Goal: Task Accomplishment & Management: Complete application form

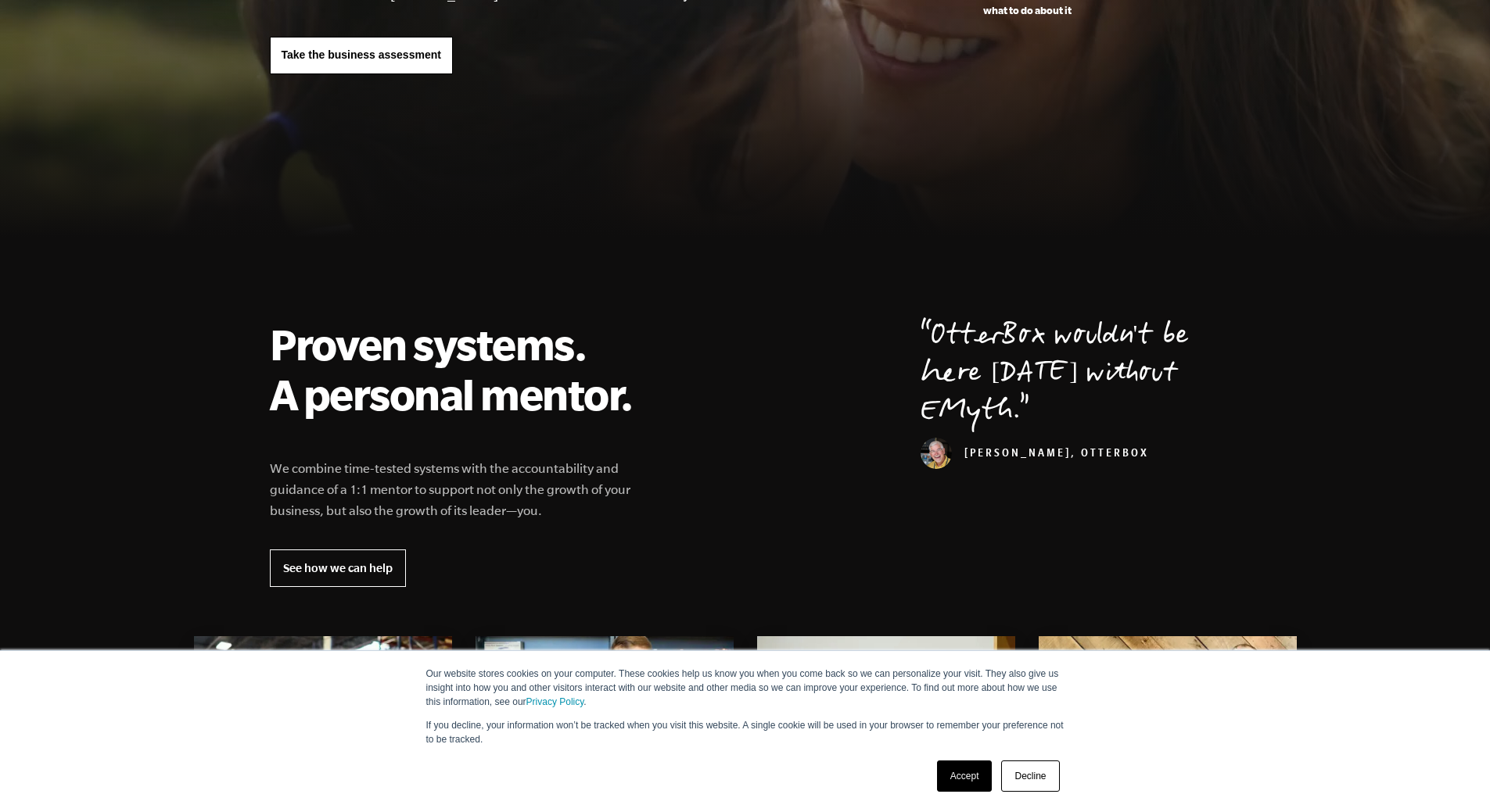
scroll to position [313, 0]
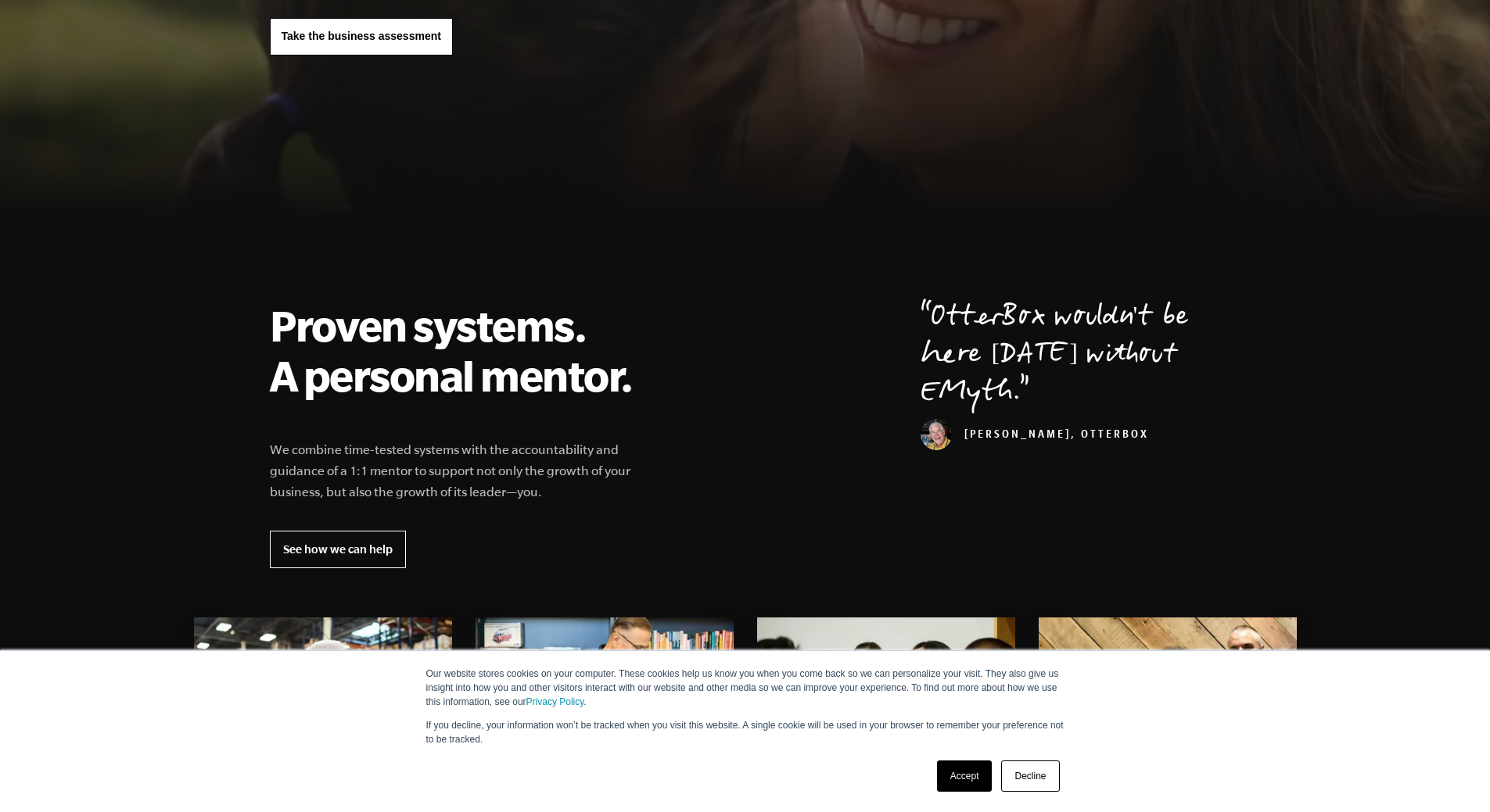
click at [968, 776] on link "Accept" at bounding box center [965, 776] width 56 height 31
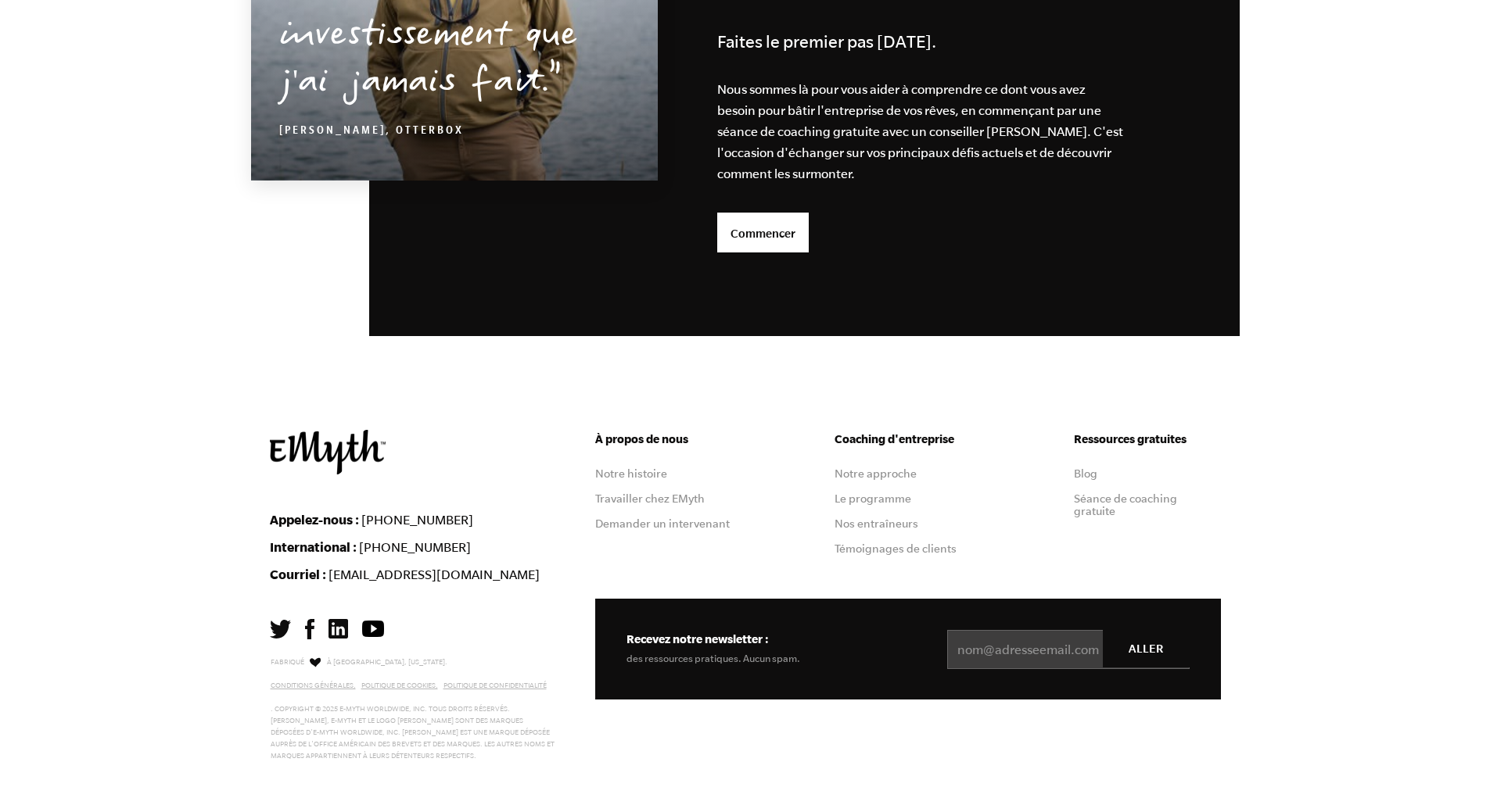
scroll to position [4463, 0]
drag, startPoint x: 872, startPoint y: 557, endPoint x: 787, endPoint y: 550, distance: 85.3
click at [787, 550] on div "À propos de nous Notre histoire Travailler chez EMyth Demander un intervenant C…" at bounding box center [908, 514] width 626 height 168
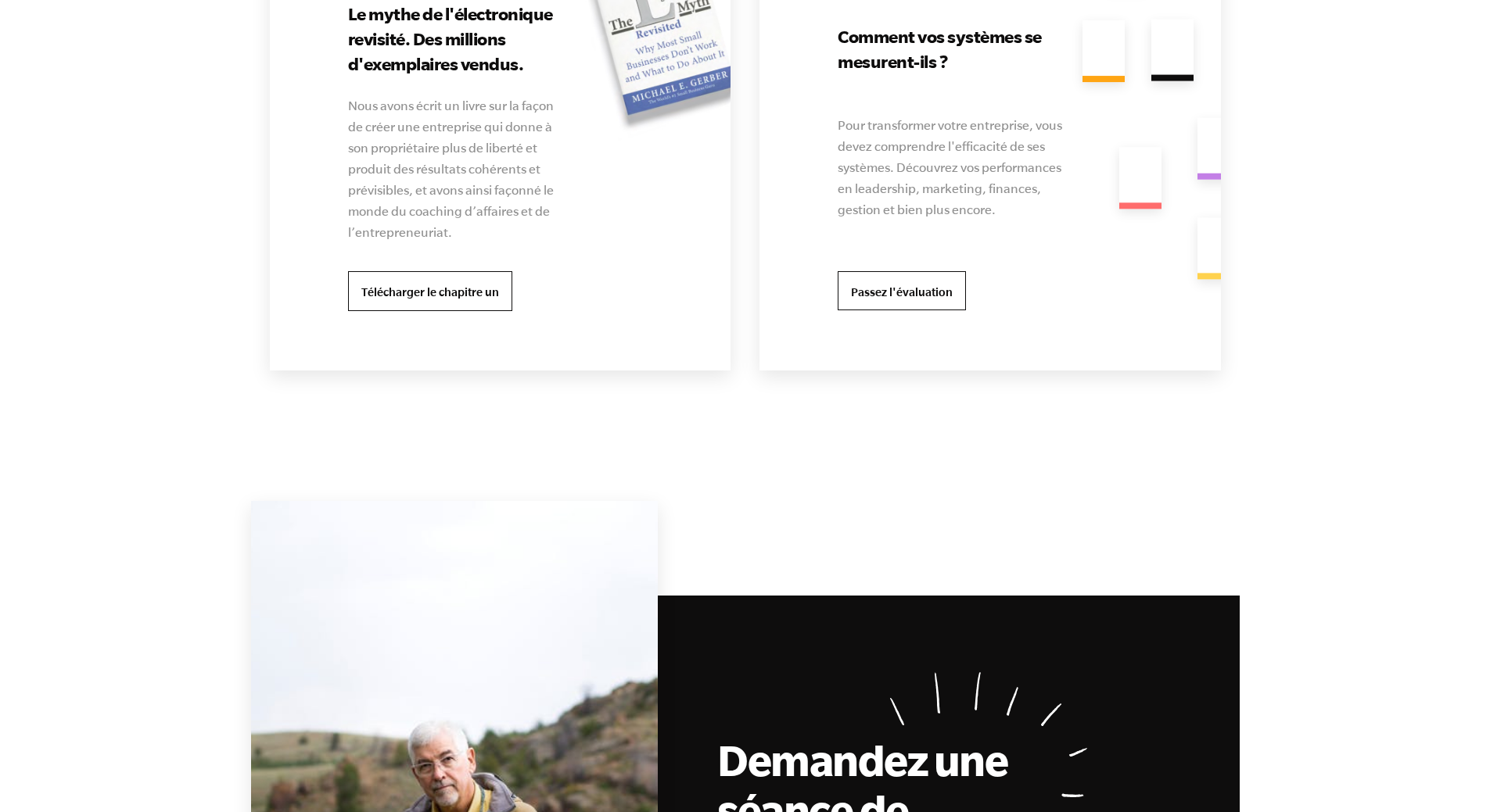
scroll to position [3369, 0]
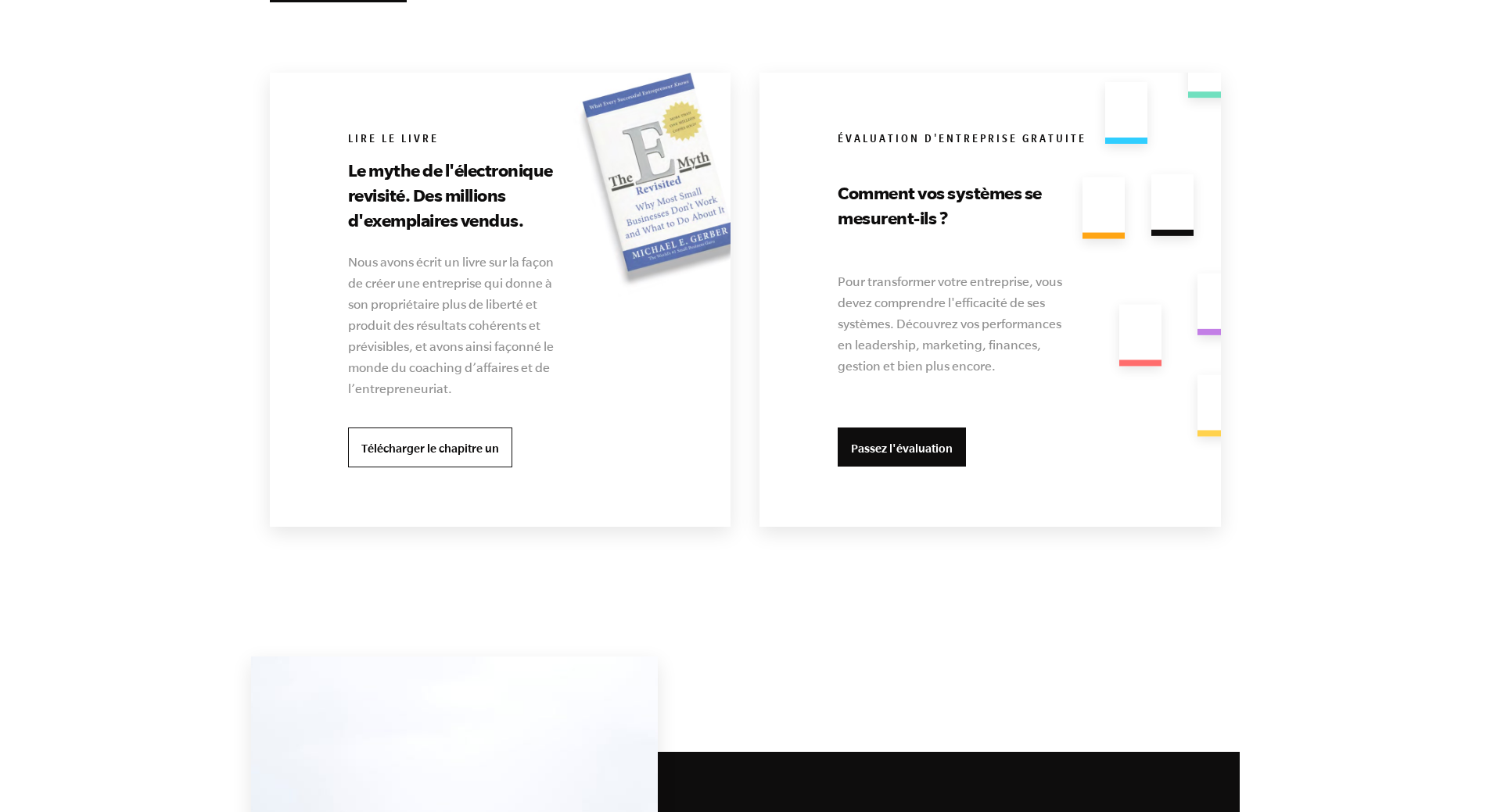
click at [924, 461] on link "Passez l'évaluation" at bounding box center [902, 446] width 129 height 39
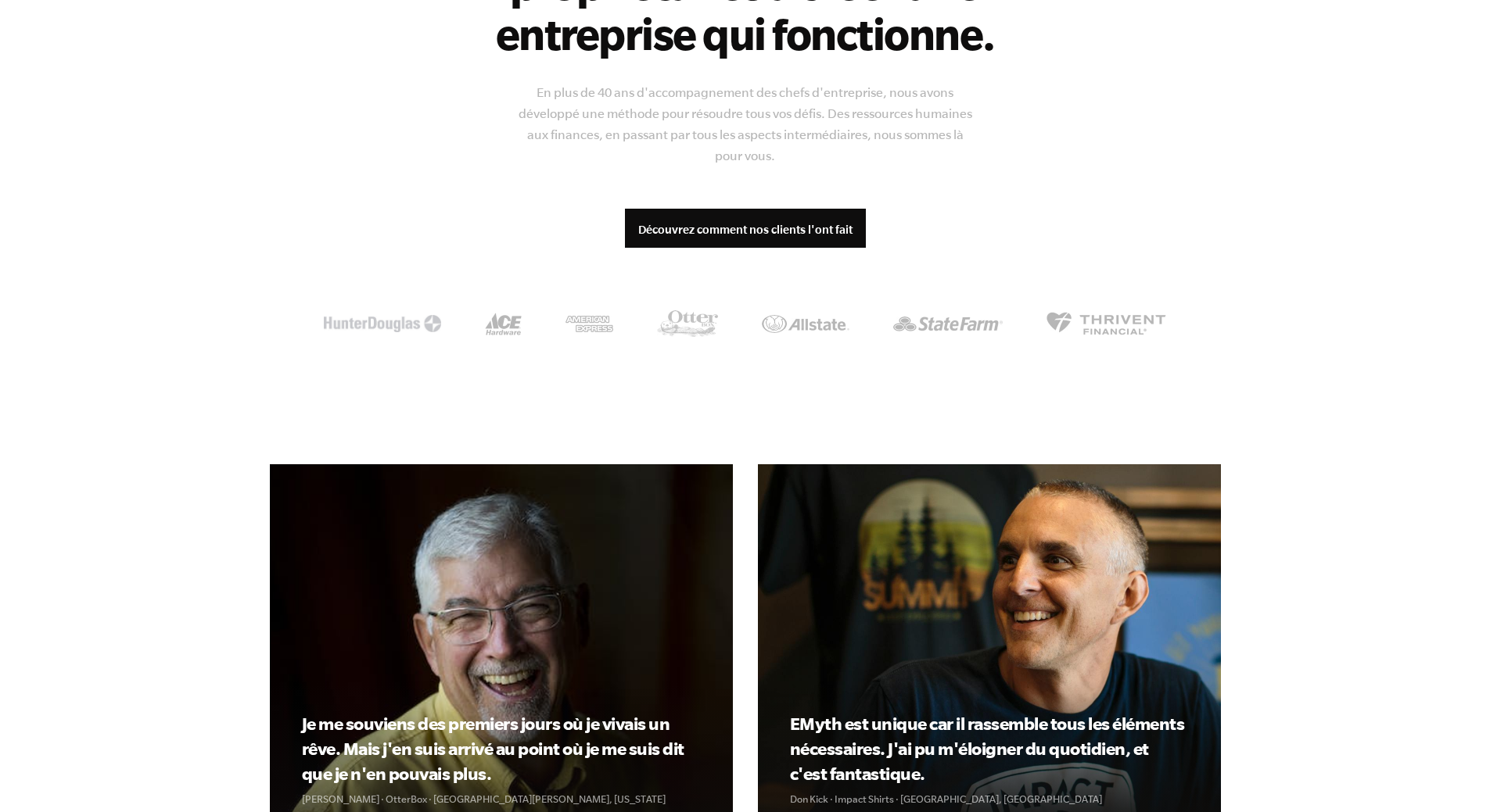
scroll to position [1258, 0]
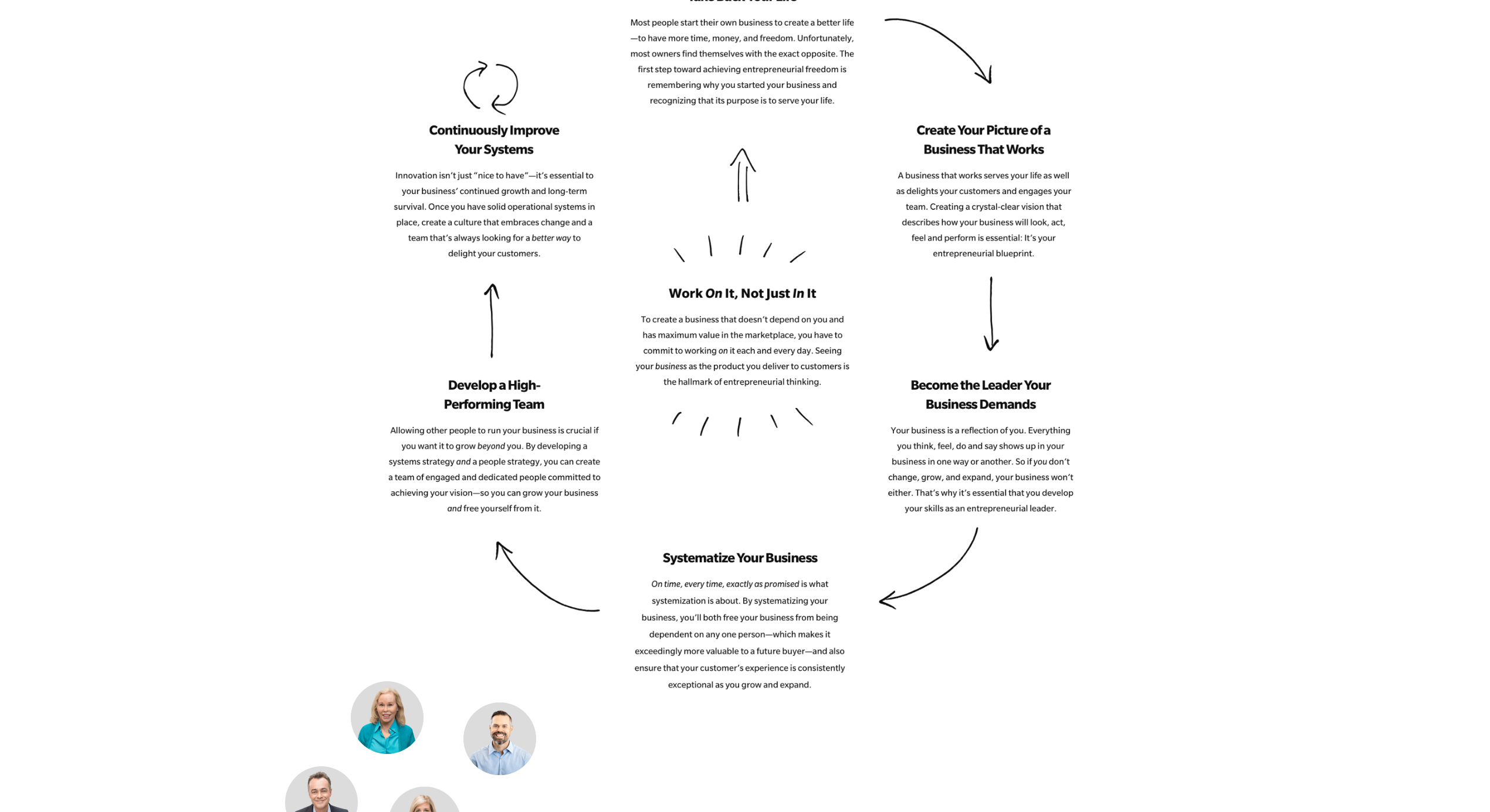
scroll to position [1499, 0]
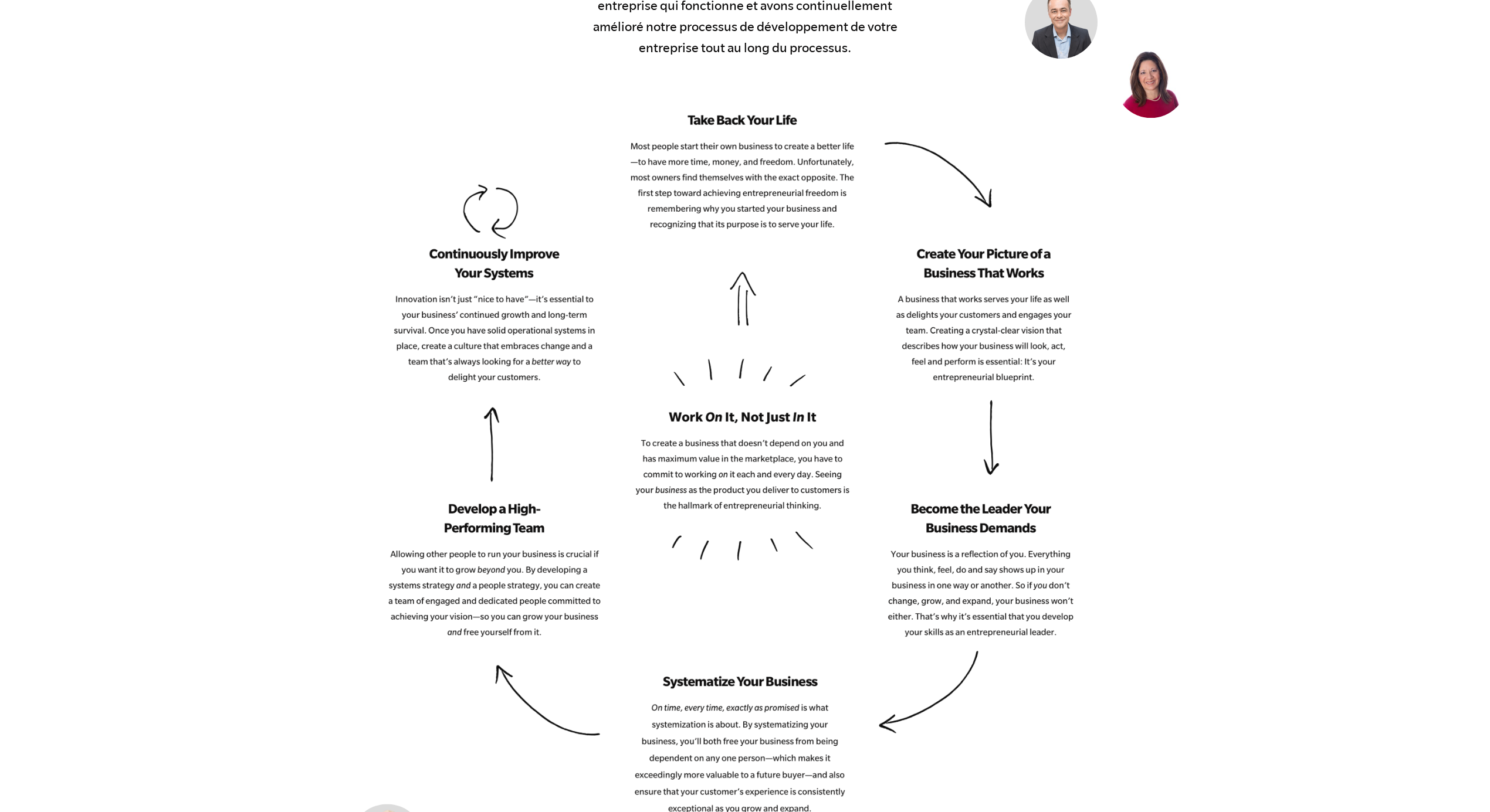
click at [1117, 191] on main "Pourquoi EMyth ? Un système complet pour bâtir une entreprise qui fonctionne. N…" at bounding box center [745, 667] width 1490 height 4108
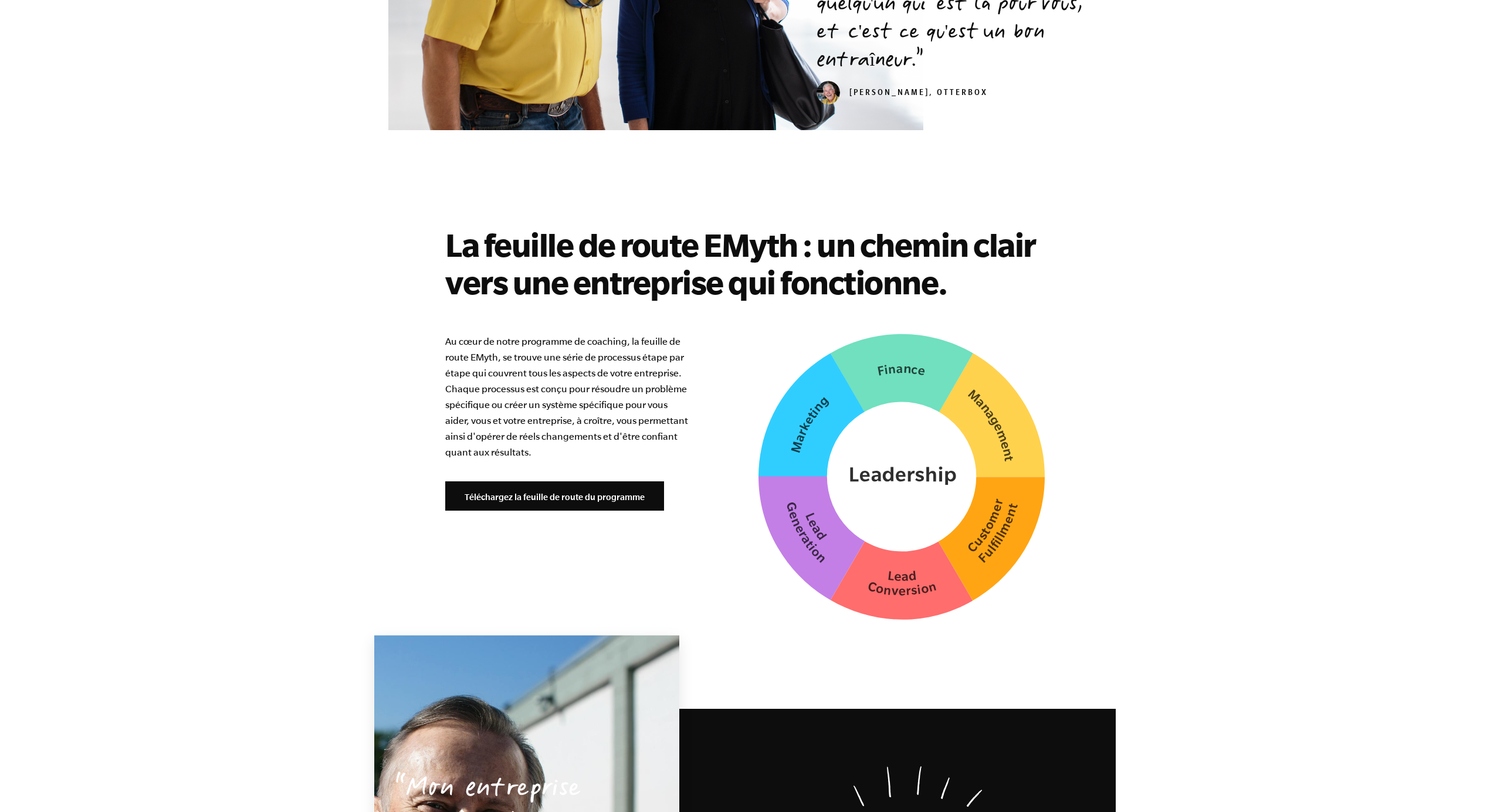
scroll to position [3049, 0]
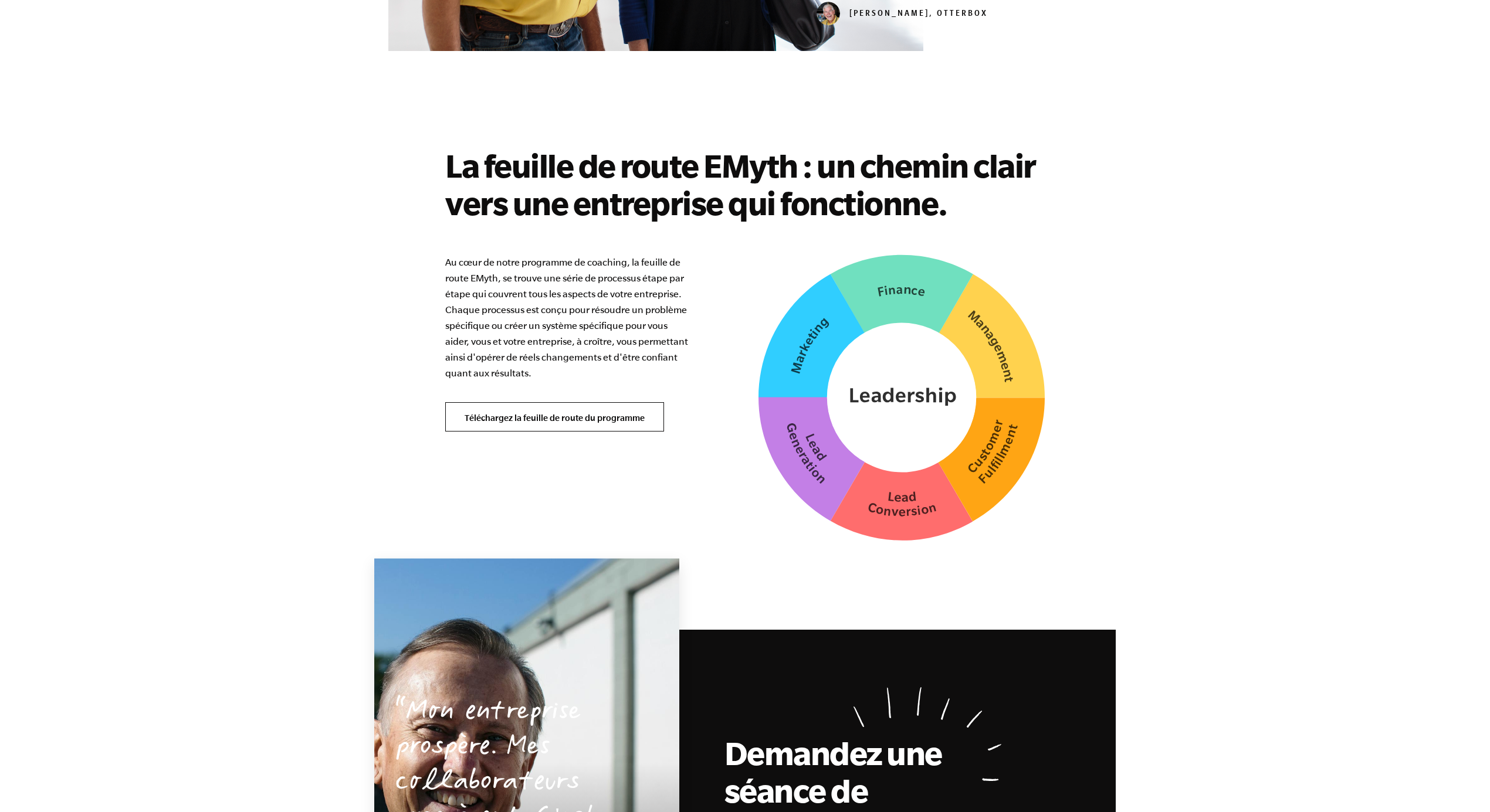
click at [605, 413] on font "Téléchargez la feuille de route du programme" at bounding box center [554, 417] width 180 height 10
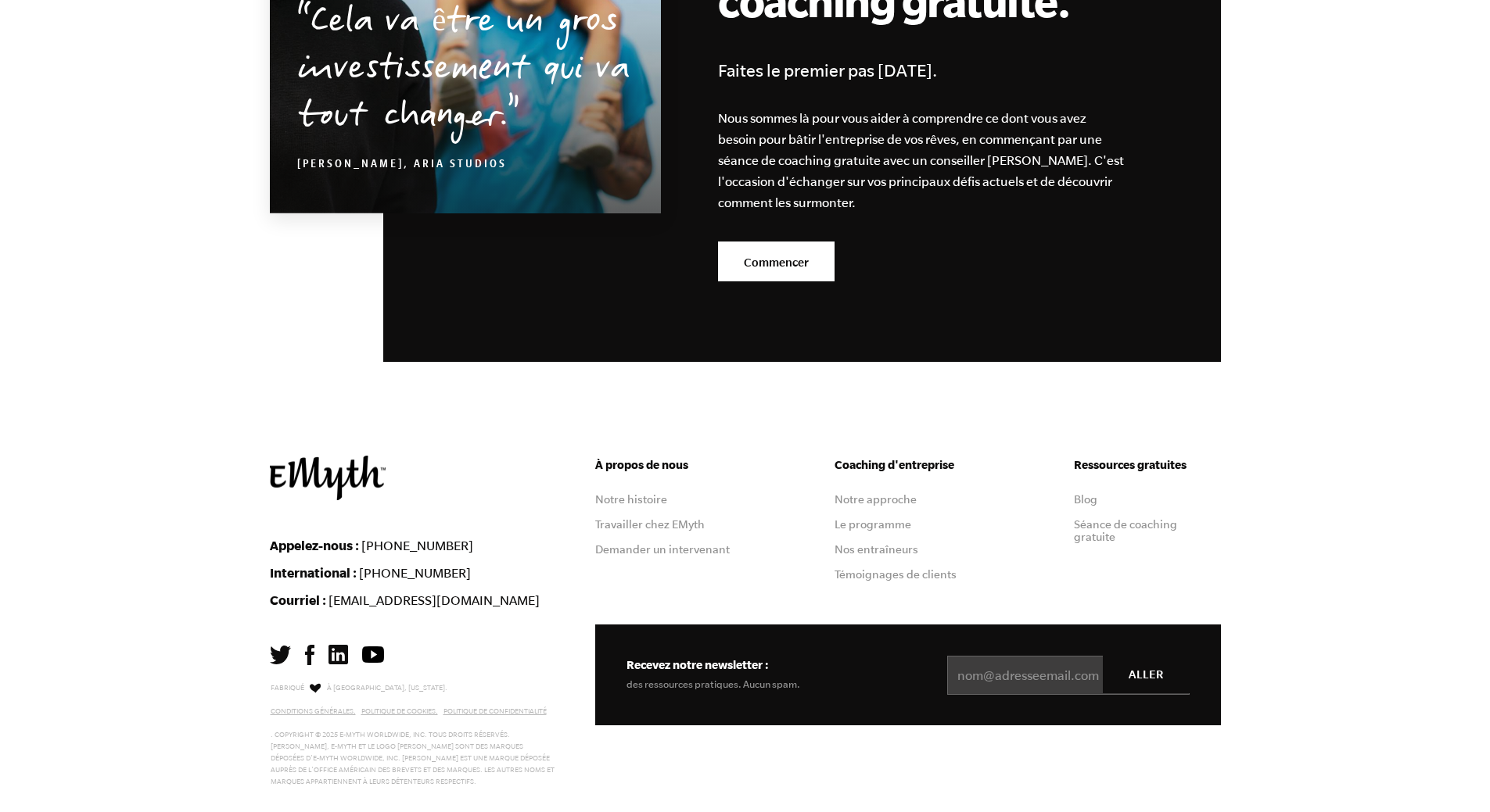
scroll to position [2056, 0]
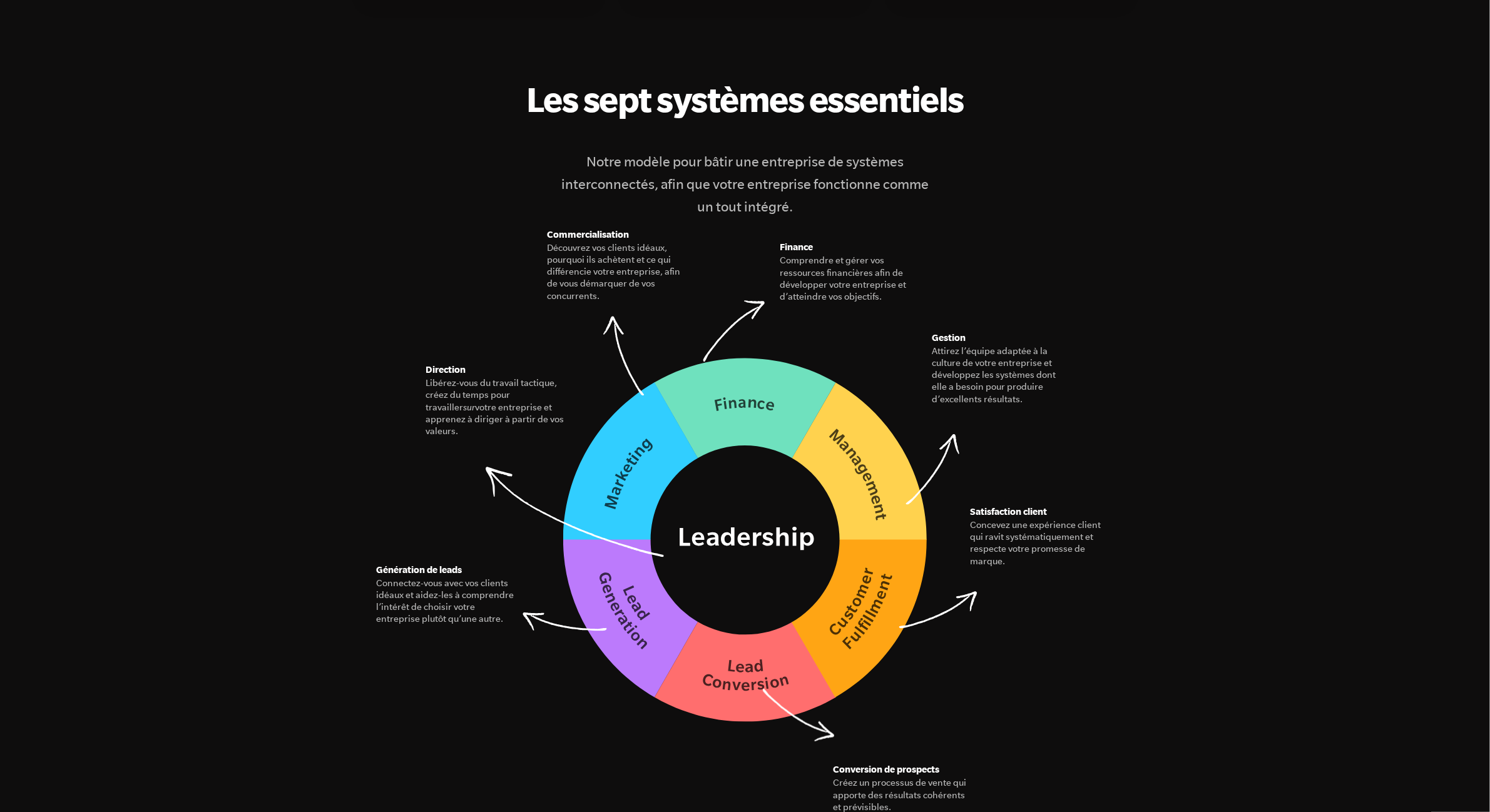
scroll to position [1821, 0]
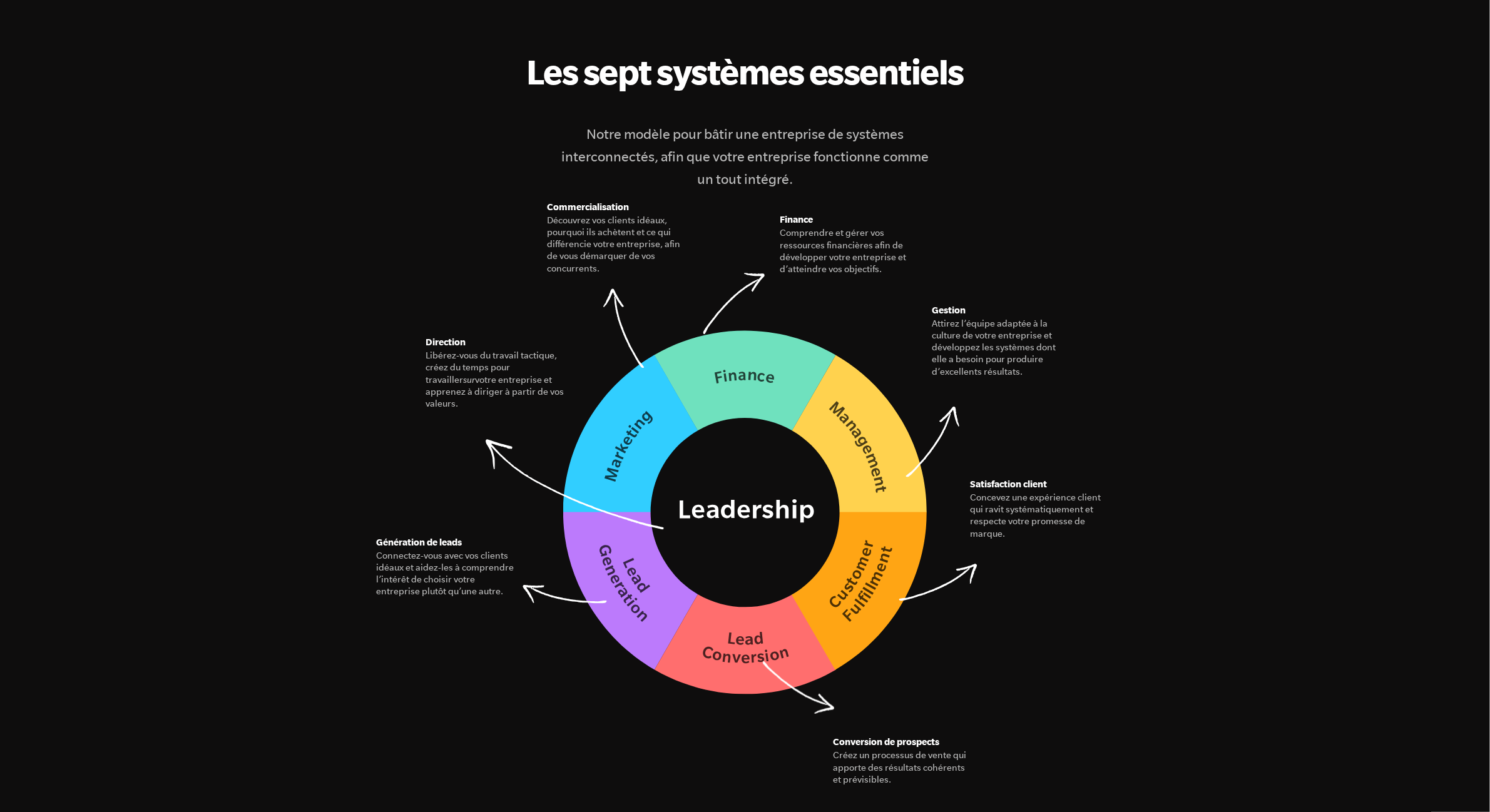
click at [1104, 111] on figcaption "Les sept systèmes essentiels Notre modèle pour bâtir une entreprise de systèmes…" at bounding box center [745, 121] width 761 height 139
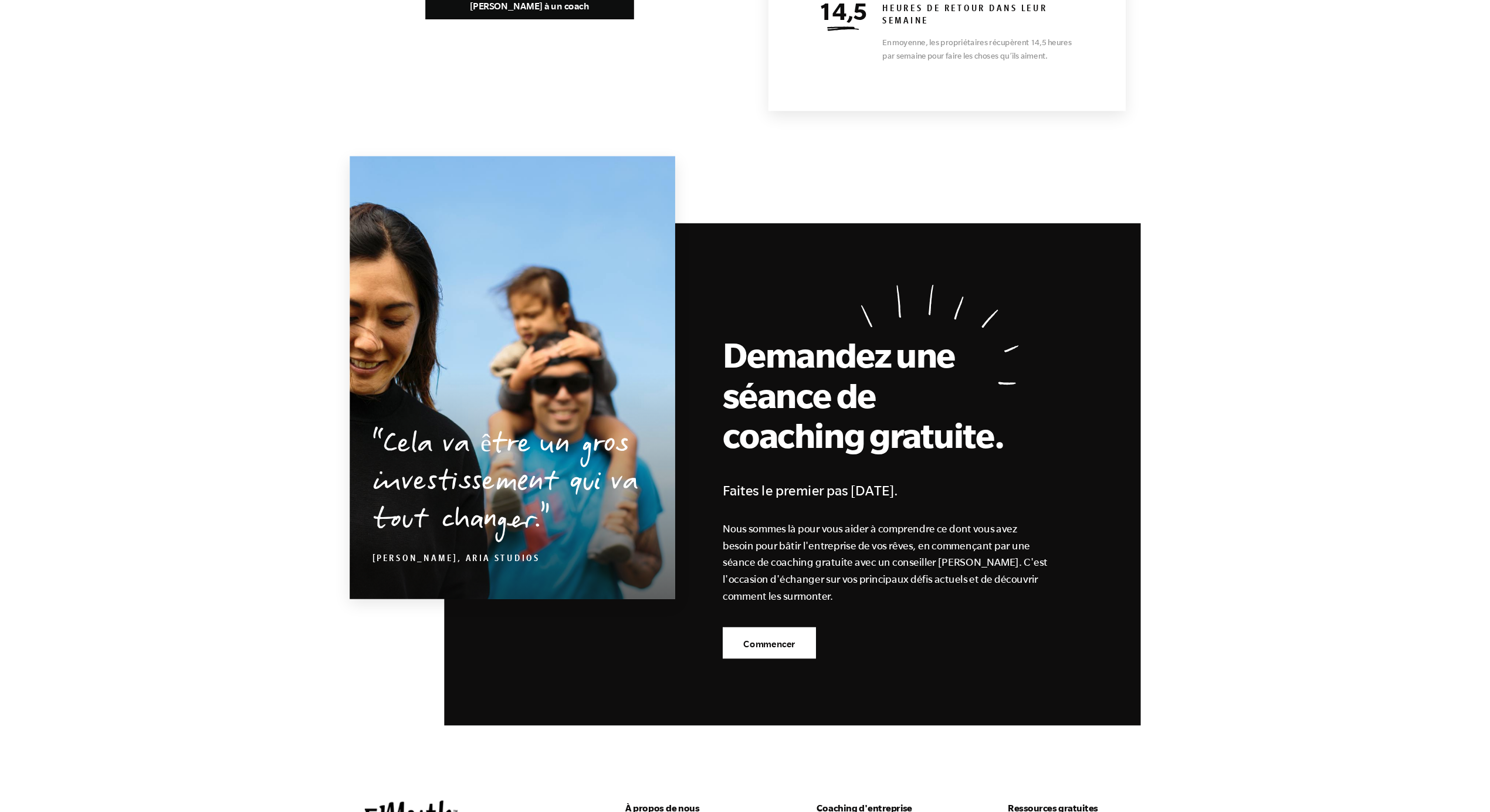
scroll to position [5885, 0]
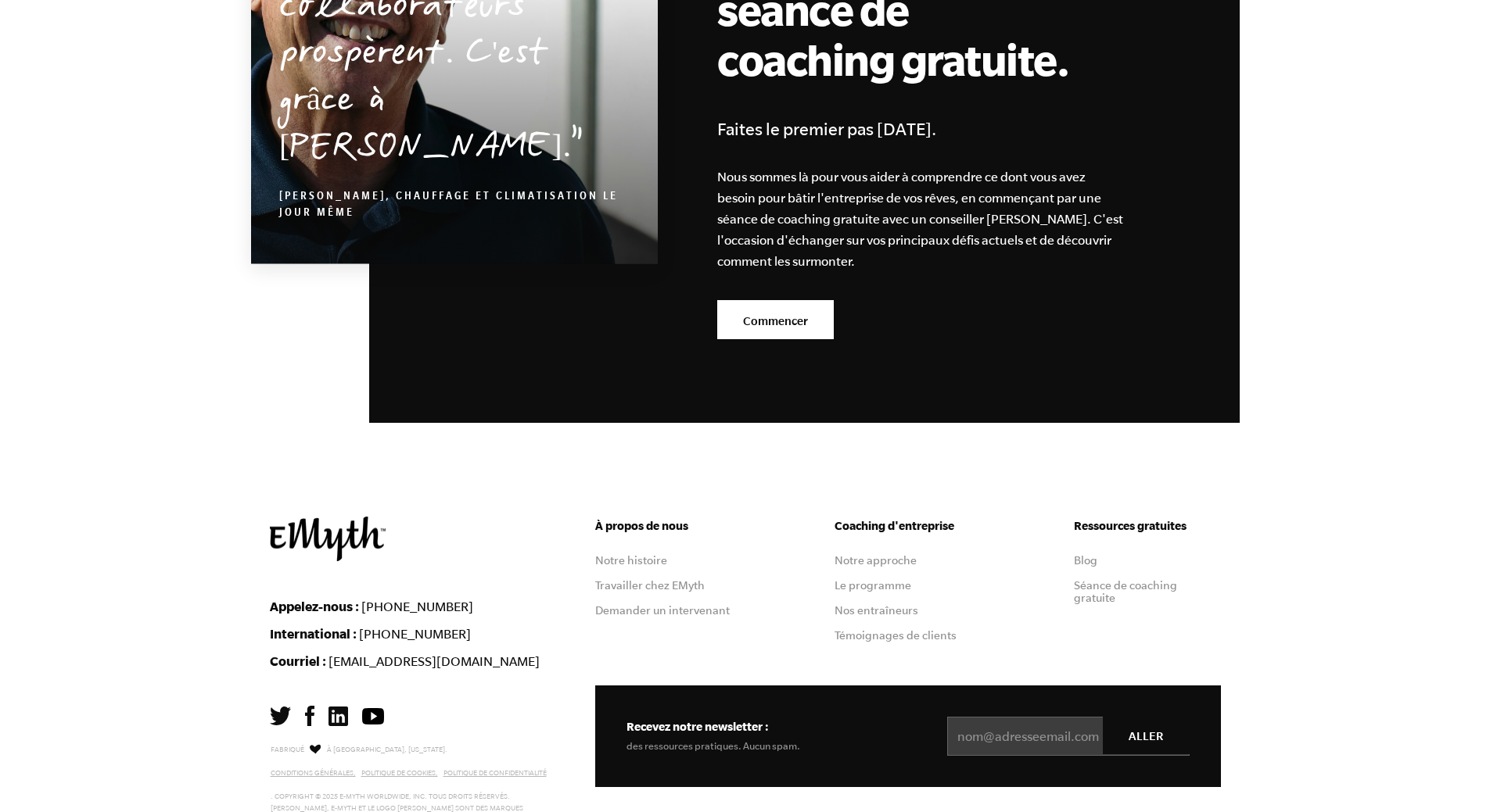
scroll to position [2815, 0]
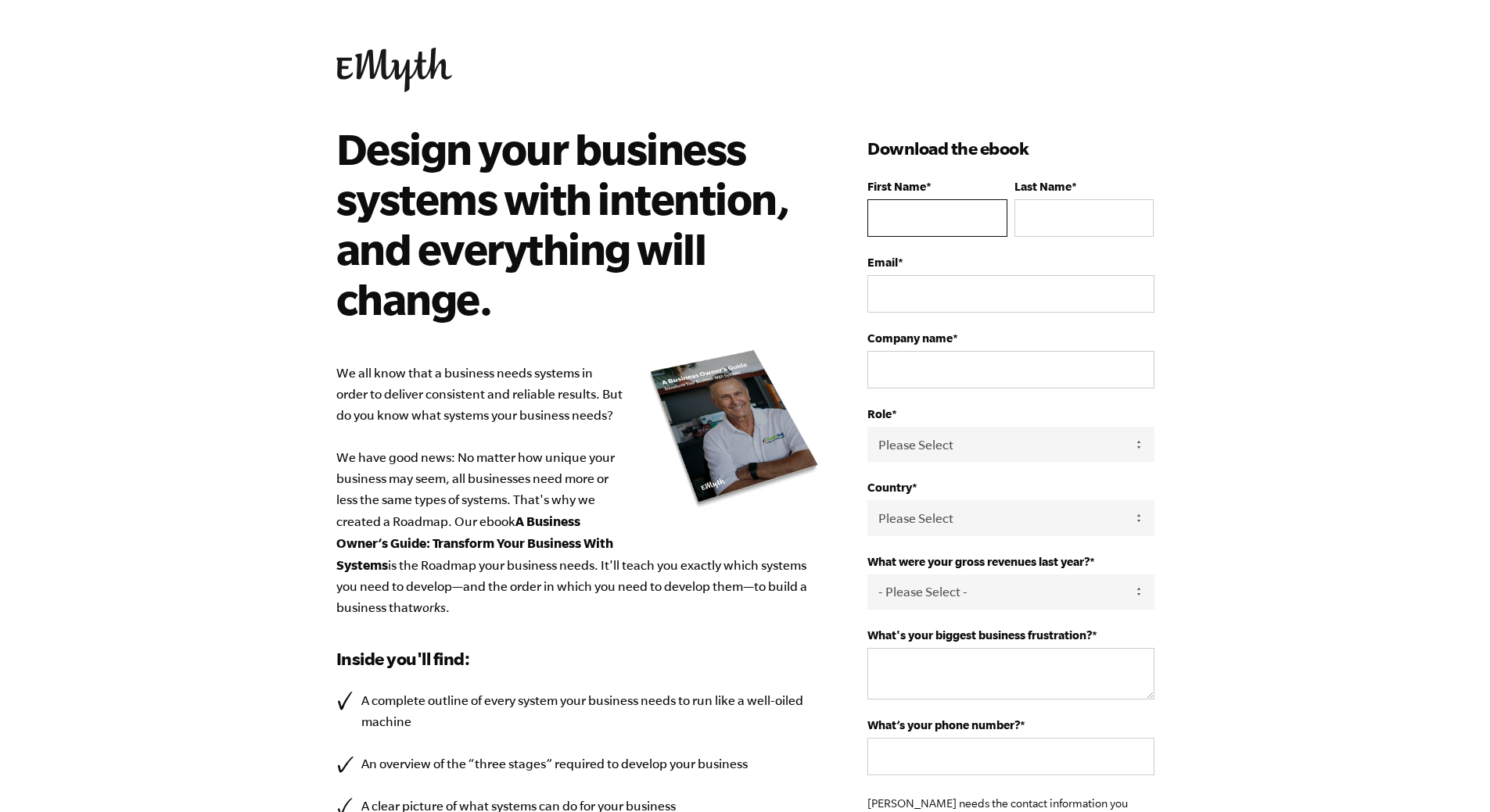
click at [948, 219] on input "First Name *" at bounding box center [937, 218] width 139 height 37
type input "[PERSON_NAME]"
type input "ZINGA"
type input "[EMAIL_ADDRESS][PERSON_NAME][DOMAIN_NAME]"
type input "Mapossa"
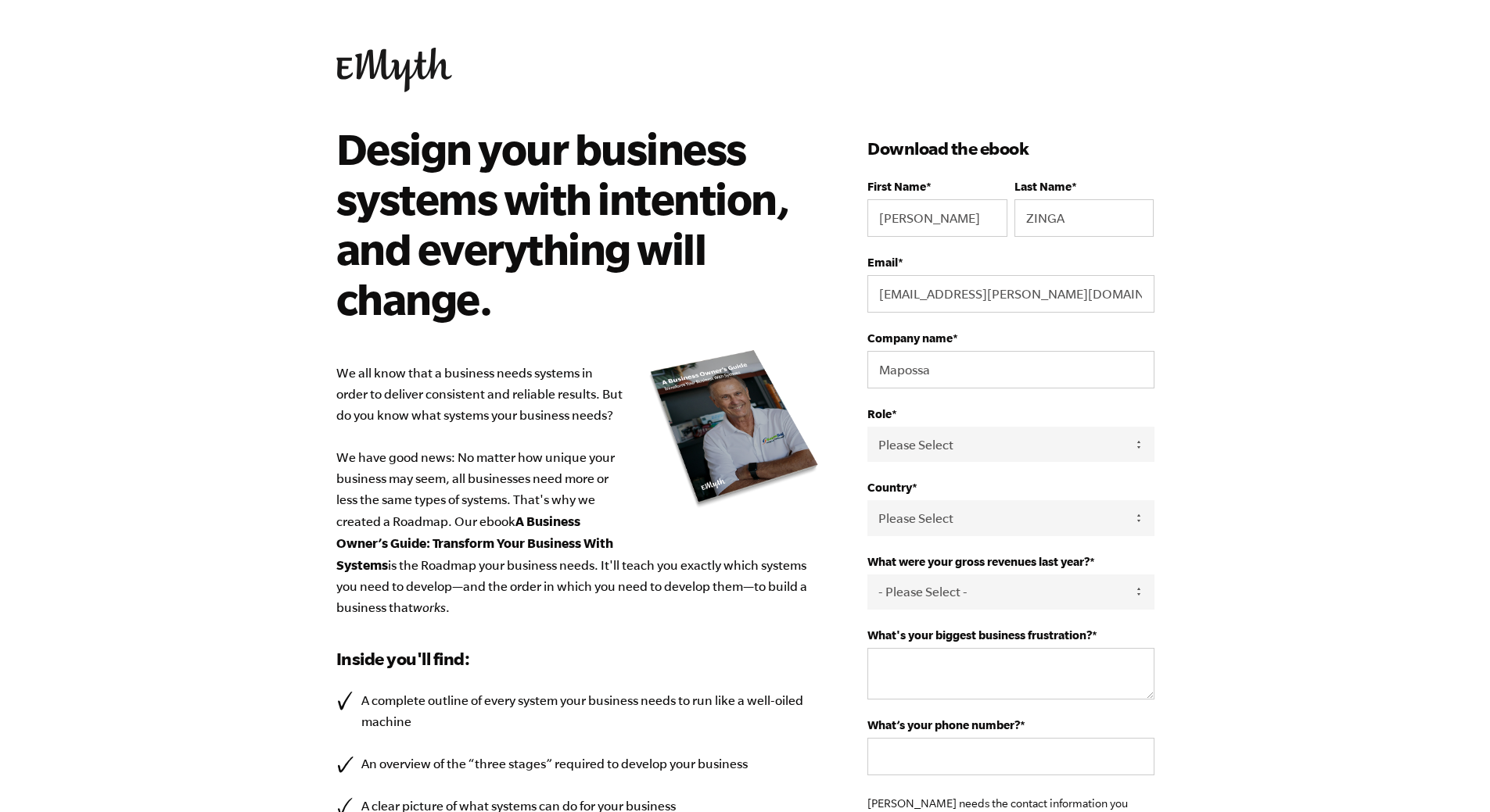
select select "[GEOGRAPHIC_DATA]"
type input "[PHONE_NUMBER]"
click at [1032, 442] on select "Please Select Owner Partner / Co-Owner Executive Employee / Other" at bounding box center [1010, 445] width 287 height 36
select select "Owner"
click at [867, 427] on select "Please Select Owner Partner / Co-Owner Executive Employee / Other" at bounding box center [1010, 445] width 287 height 36
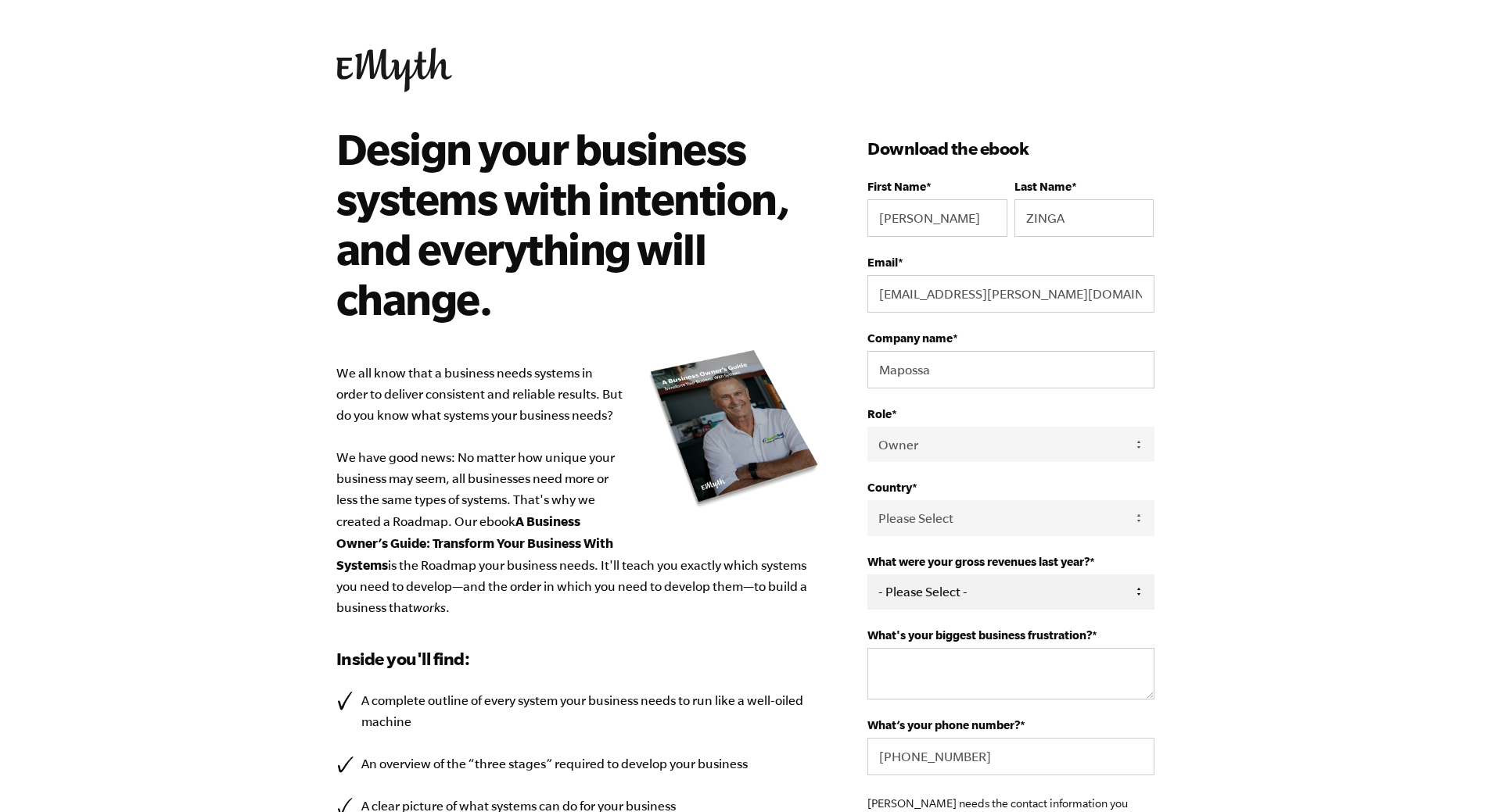
click at [1072, 590] on select "- Please Select - 0-75K 76-150K 151-275K 276-500K 501-750K 751-1M 1-2.5M 2.5-5M…" at bounding box center [1010, 592] width 287 height 36
select select "0-75K"
click at [867, 576] on select "- Please Select - 0-75K 76-150K 151-275K 276-500K 501-750K 751-1M 1-2.5M 2.5-5M…" at bounding box center [1010, 592] width 287 height 36
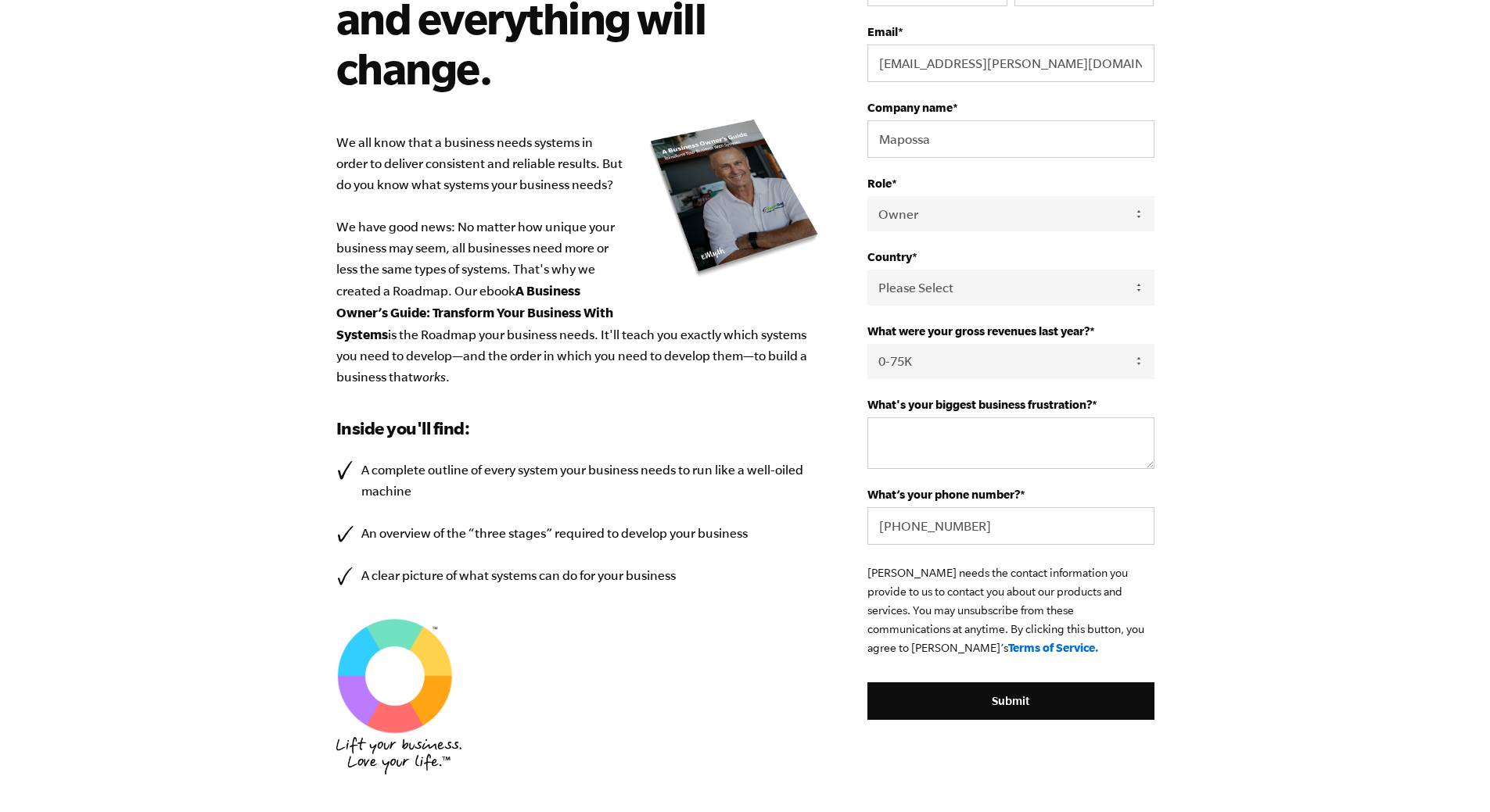
scroll to position [234, 0]
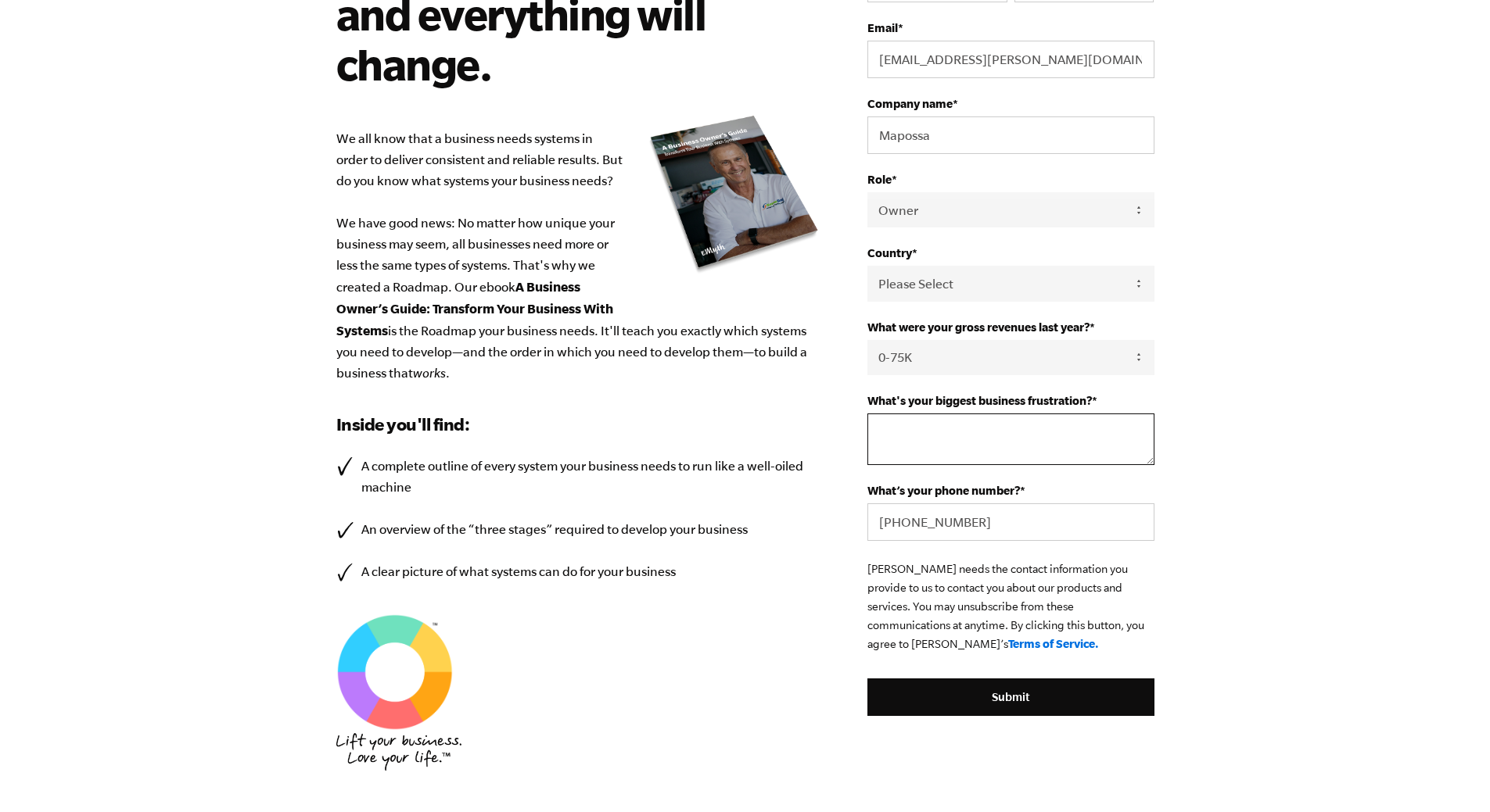
click at [1048, 444] on textarea "What's your biggest business frustration? *" at bounding box center [1010, 439] width 287 height 51
paste textarea "What process should be prioritized?"
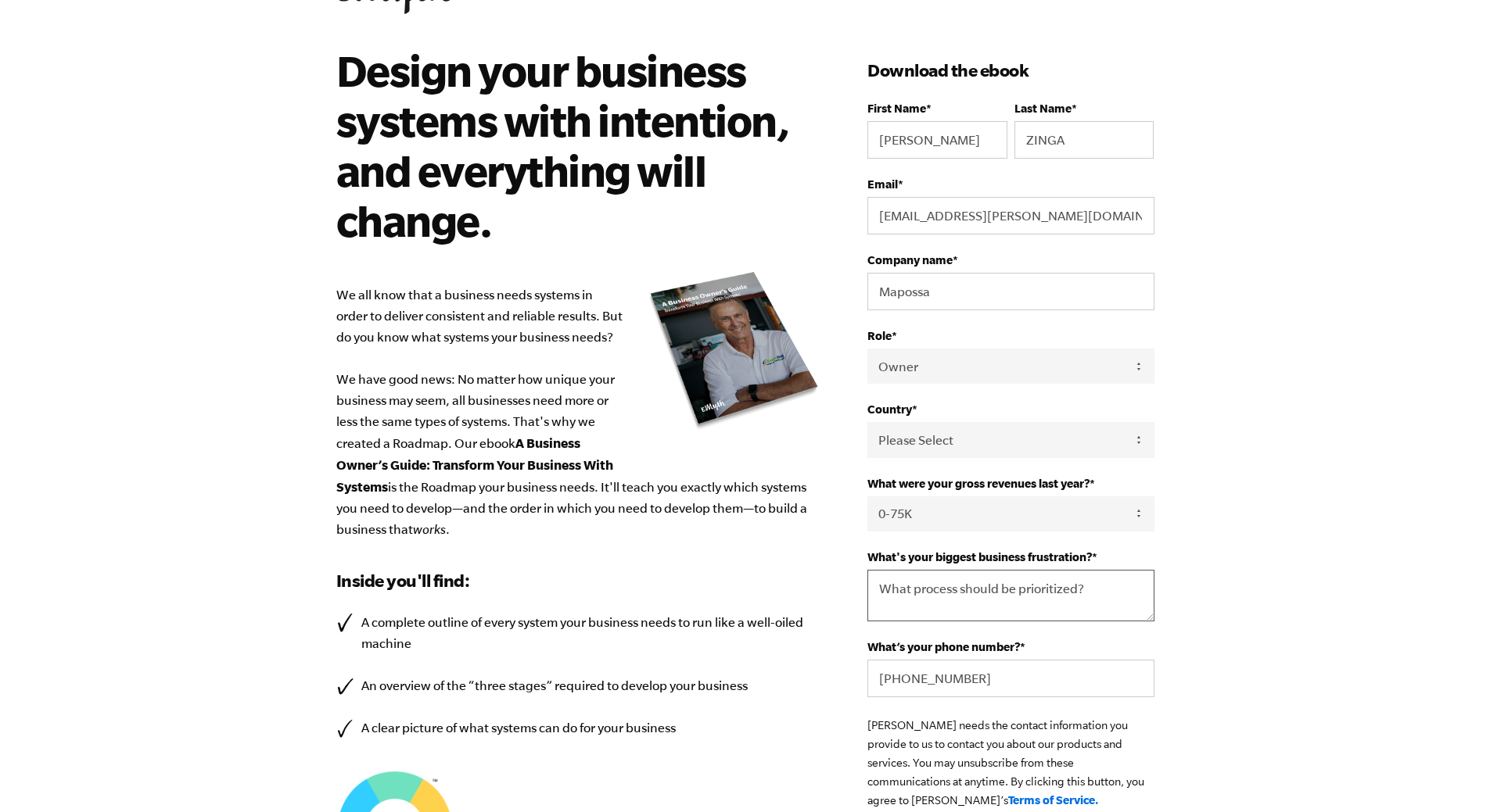
scroll to position [156, 0]
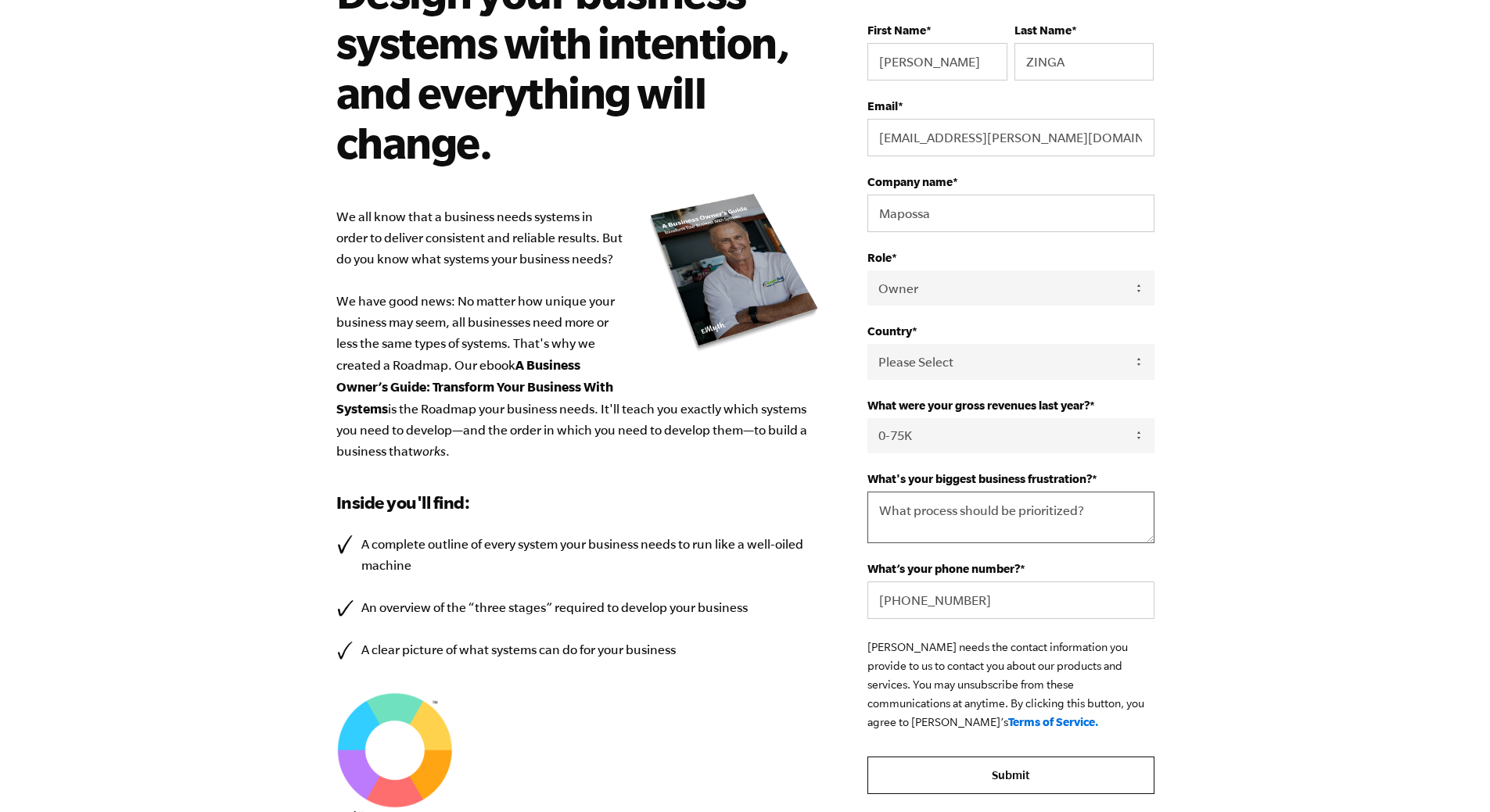
type textarea "What process should be prioritized?"
click at [1060, 784] on input "Submit" at bounding box center [1010, 776] width 287 height 37
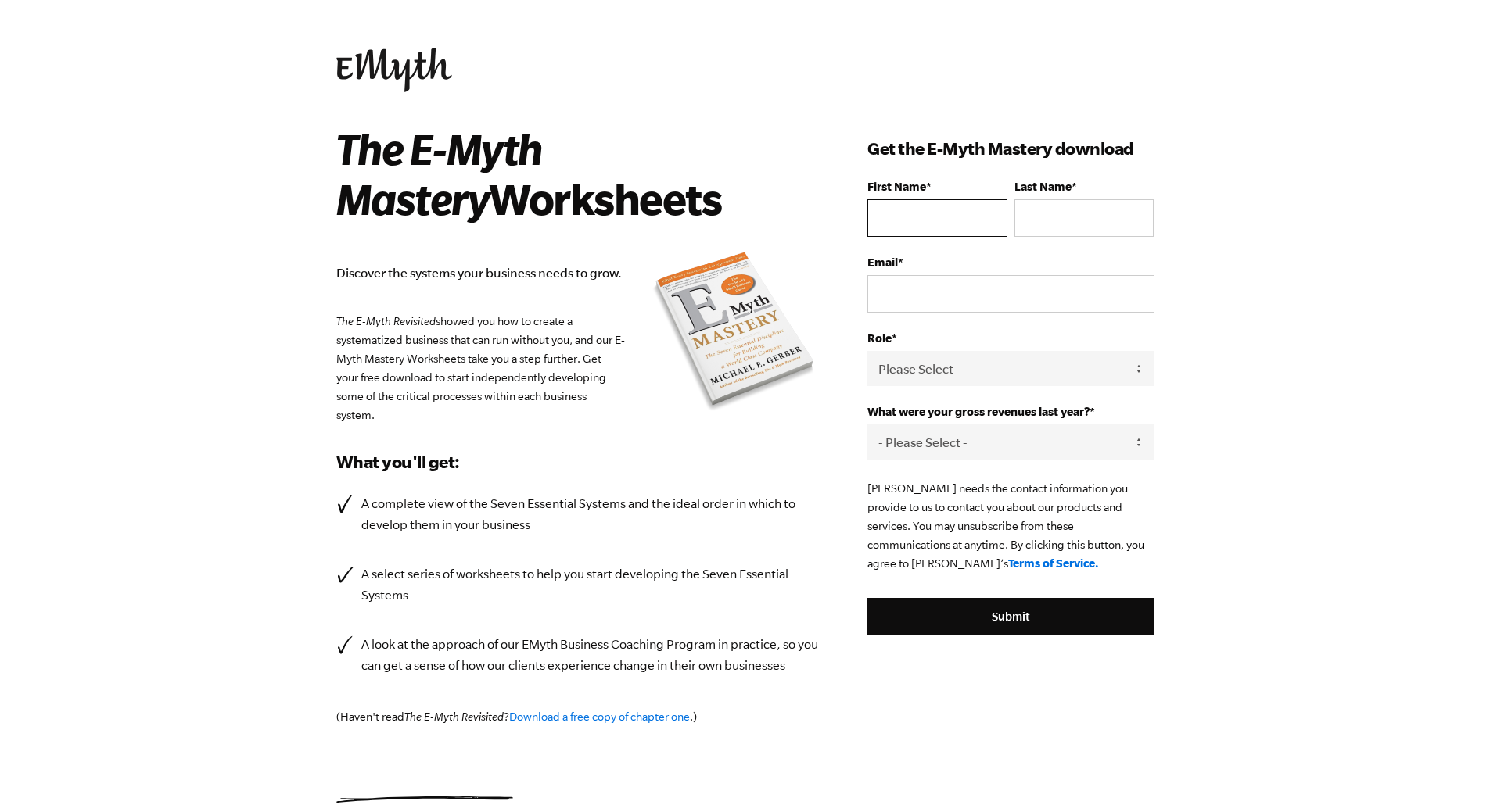
click at [912, 218] on input "First Name *" at bounding box center [937, 218] width 139 height 37
type input "Cesar"
type input "ZINGA"
drag, startPoint x: 1048, startPoint y: 294, endPoint x: 842, endPoint y: 295, distance: 206.0
click at [842, 295] on div "The E-Myth Mastery Worksheets Discover the systems your business needs to grow.…" at bounding box center [745, 463] width 856 height 679
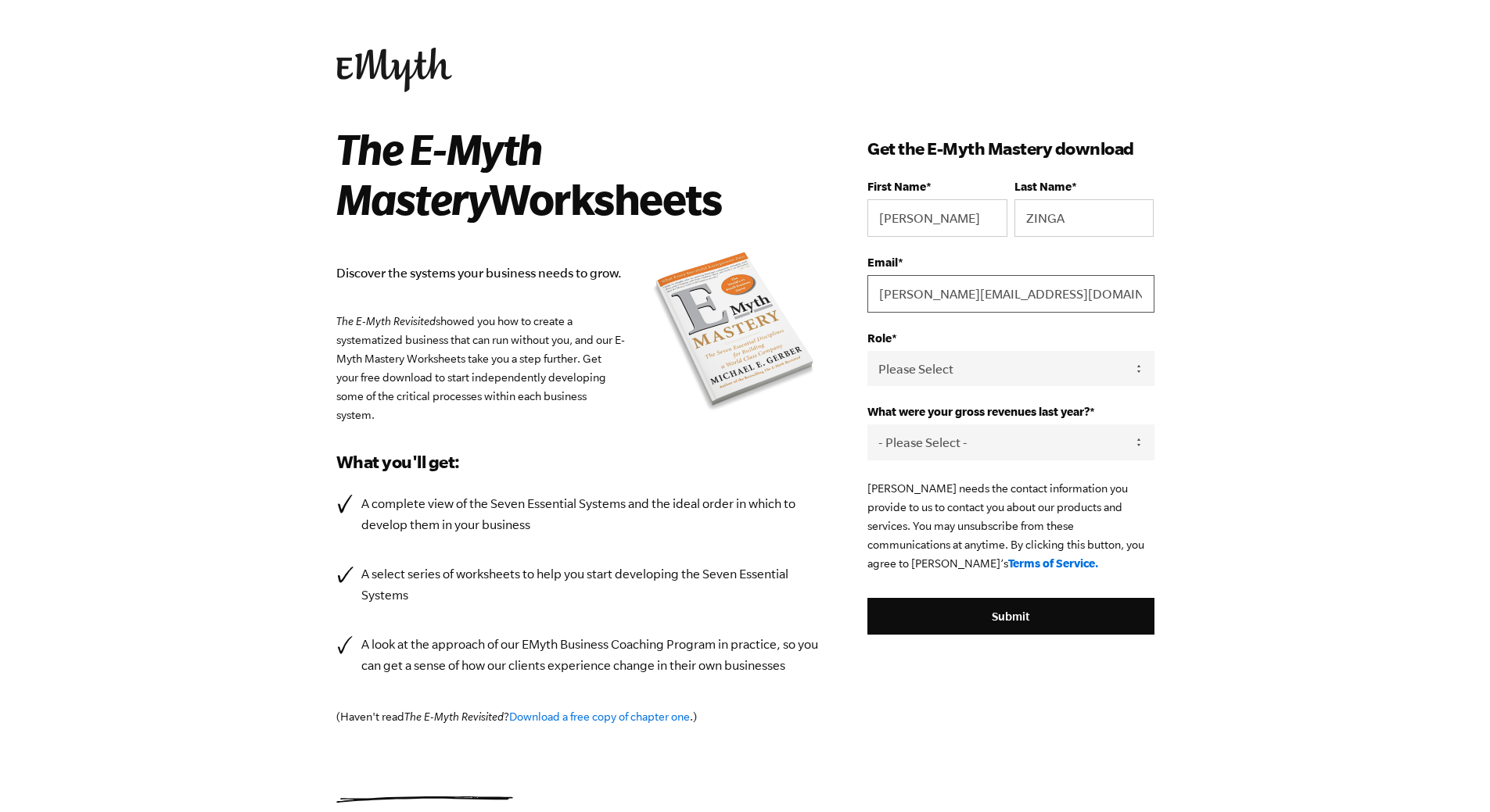
type input "zinga.cesar@gmail.com"
click at [1044, 373] on select "Please Select Owner Partner / Co-Owner Executive Employee / Other" at bounding box center [1010, 368] width 287 height 36
select select "Owner"
click at [867, 351] on select "Please Select Owner Partner / Co-Owner Executive Employee / Other" at bounding box center [1010, 368] width 287 height 36
click at [1063, 451] on select "- Please Select - 0-75K 76-150K 151-275K 276-500K 501-750K 751-1M 1-2.5M 2.5-5M…" at bounding box center [1010, 442] width 287 height 36
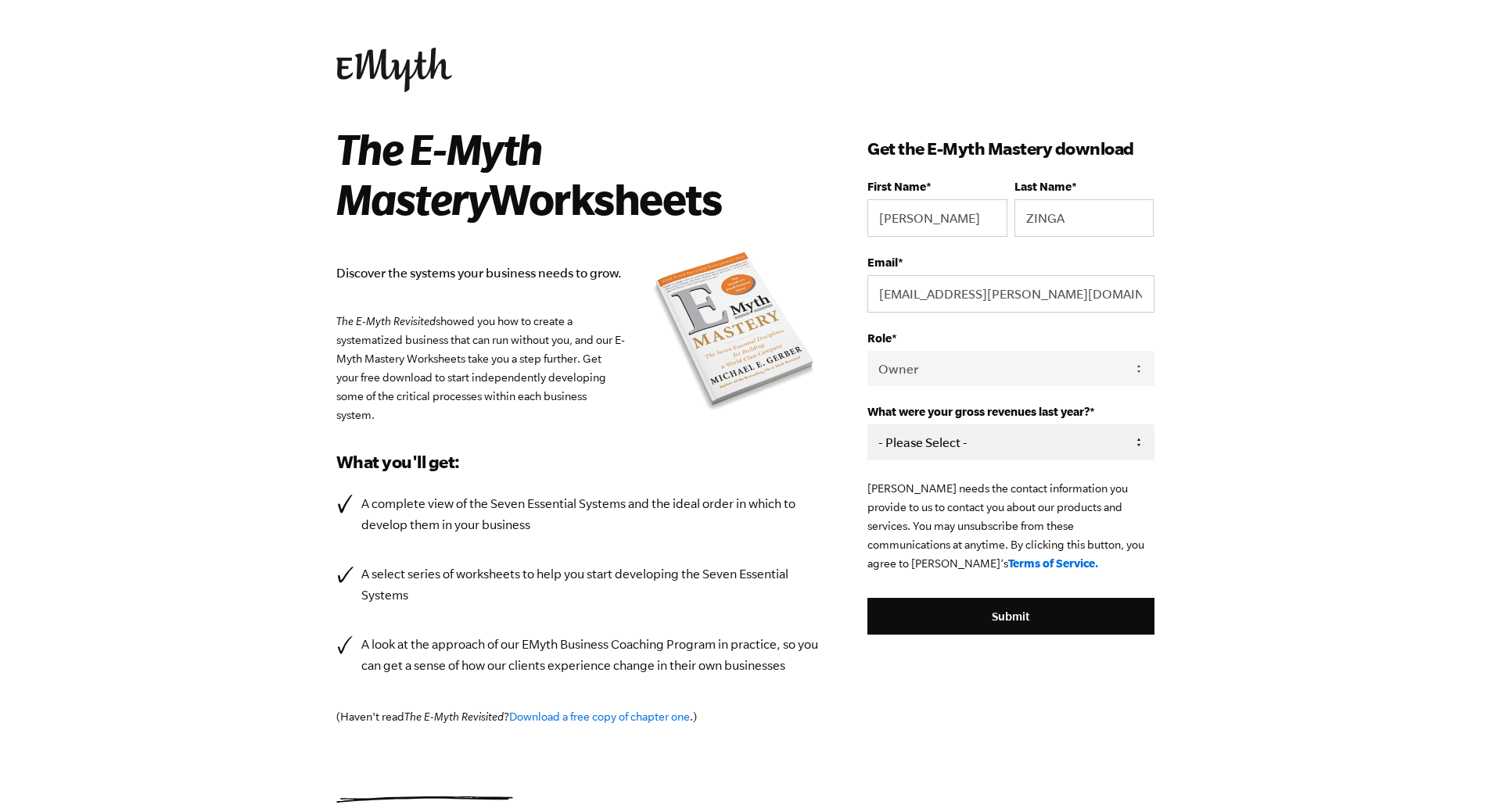
select select "0-75K"
click at [867, 426] on select "- Please Select - 0-75K 76-150K 151-275K 276-500K 501-750K 751-1M 1-2.5M 2.5-5M…" at bounding box center [1010, 442] width 287 height 36
click at [1029, 613] on input "Submit" at bounding box center [1010, 617] width 287 height 37
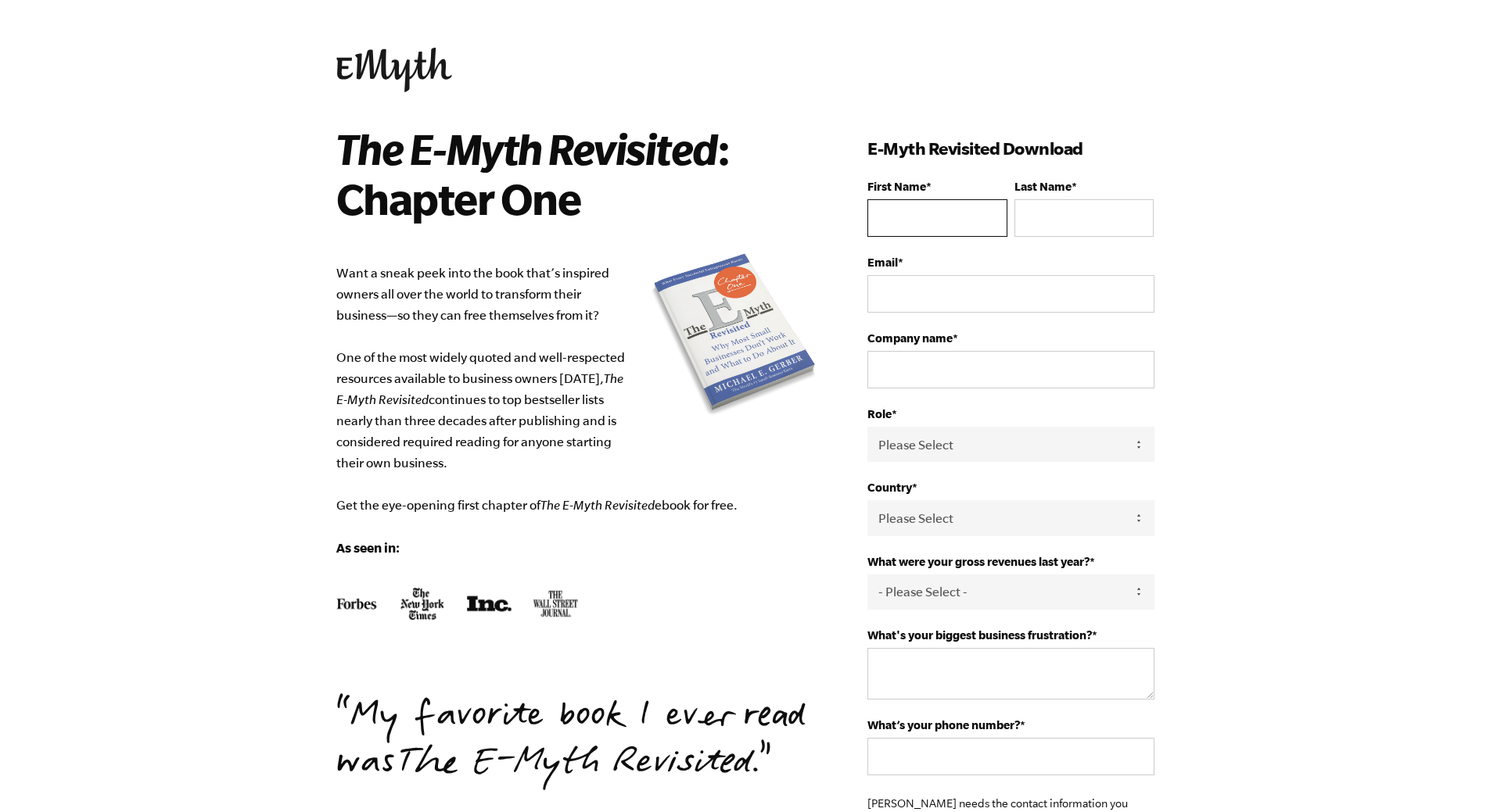
click at [921, 222] on input "First Name *" at bounding box center [937, 218] width 139 height 37
type input "[PERSON_NAME]"
type input "ZINGA"
type input "[EMAIL_ADDRESS][PERSON_NAME][DOMAIN_NAME]"
type input "Mapossa"
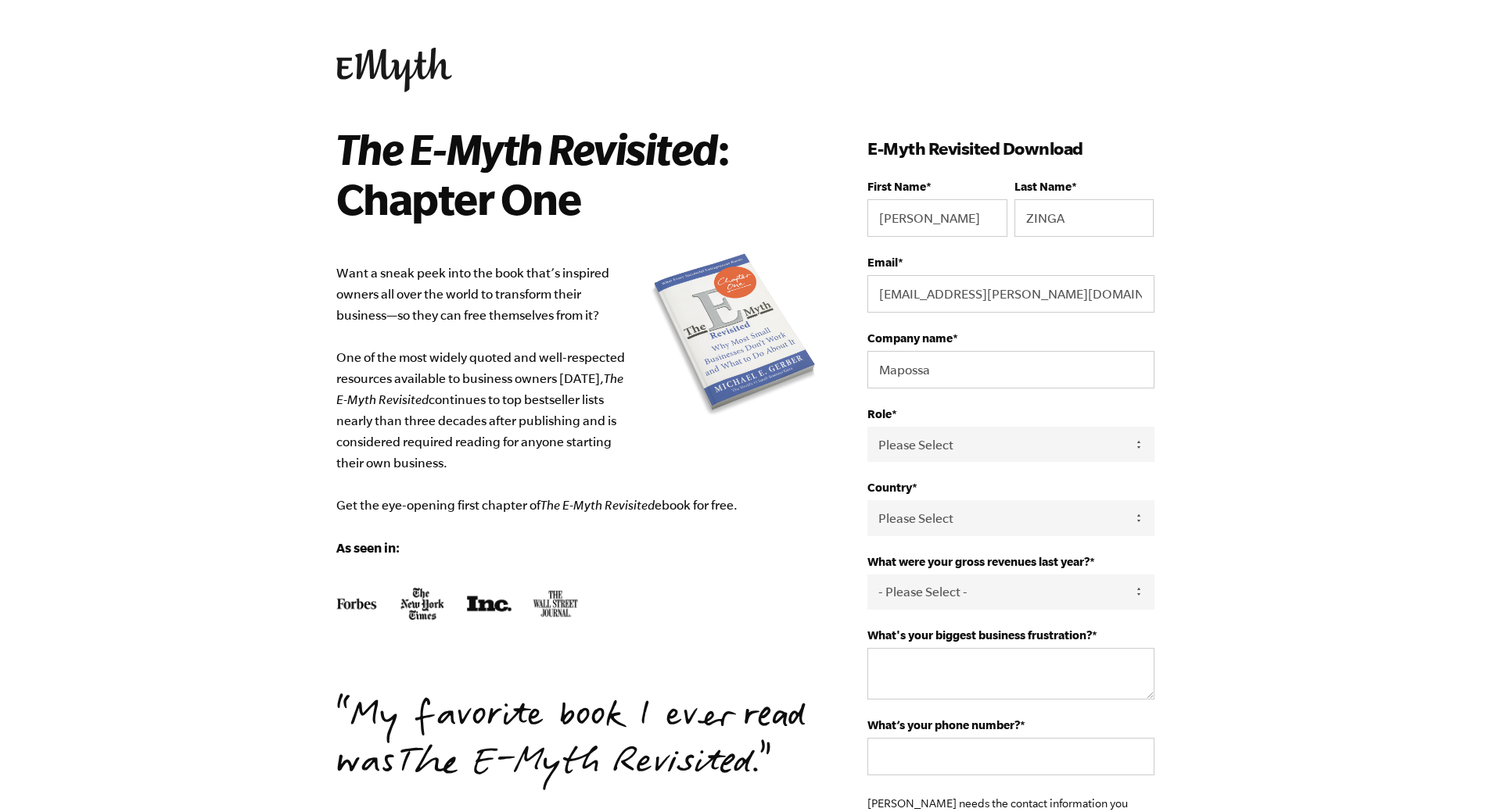
select select "[GEOGRAPHIC_DATA]"
type input "[PHONE_NUMBER]"
click at [976, 452] on select "Please Select Owner Partner / Co-Owner Executive Employee / Other" at bounding box center [1010, 445] width 287 height 36
select select "Owner"
click at [867, 427] on select "Please Select Owner Partner / Co-Owner Executive Employee / Other" at bounding box center [1010, 445] width 287 height 36
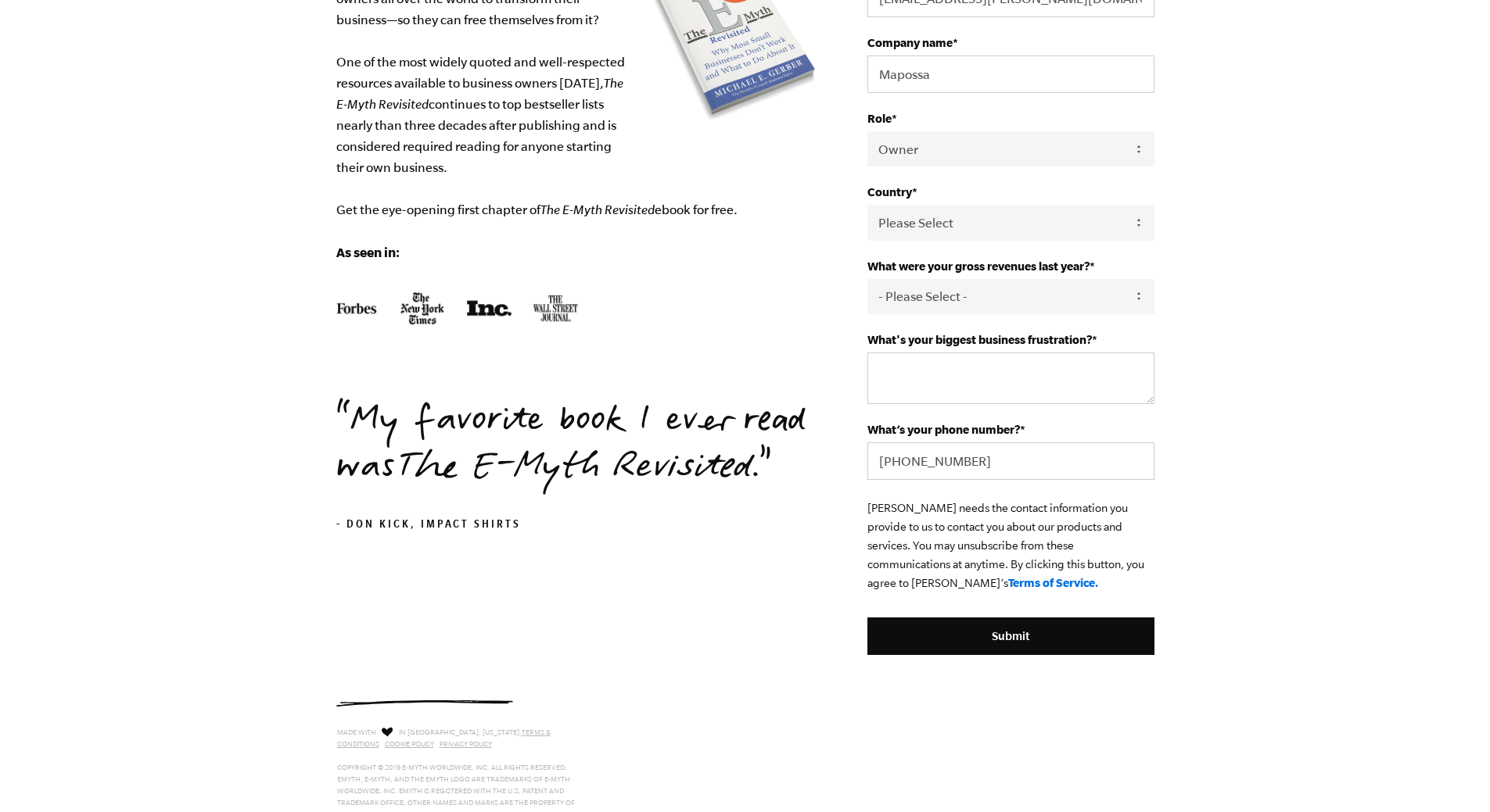
scroll to position [313, 0]
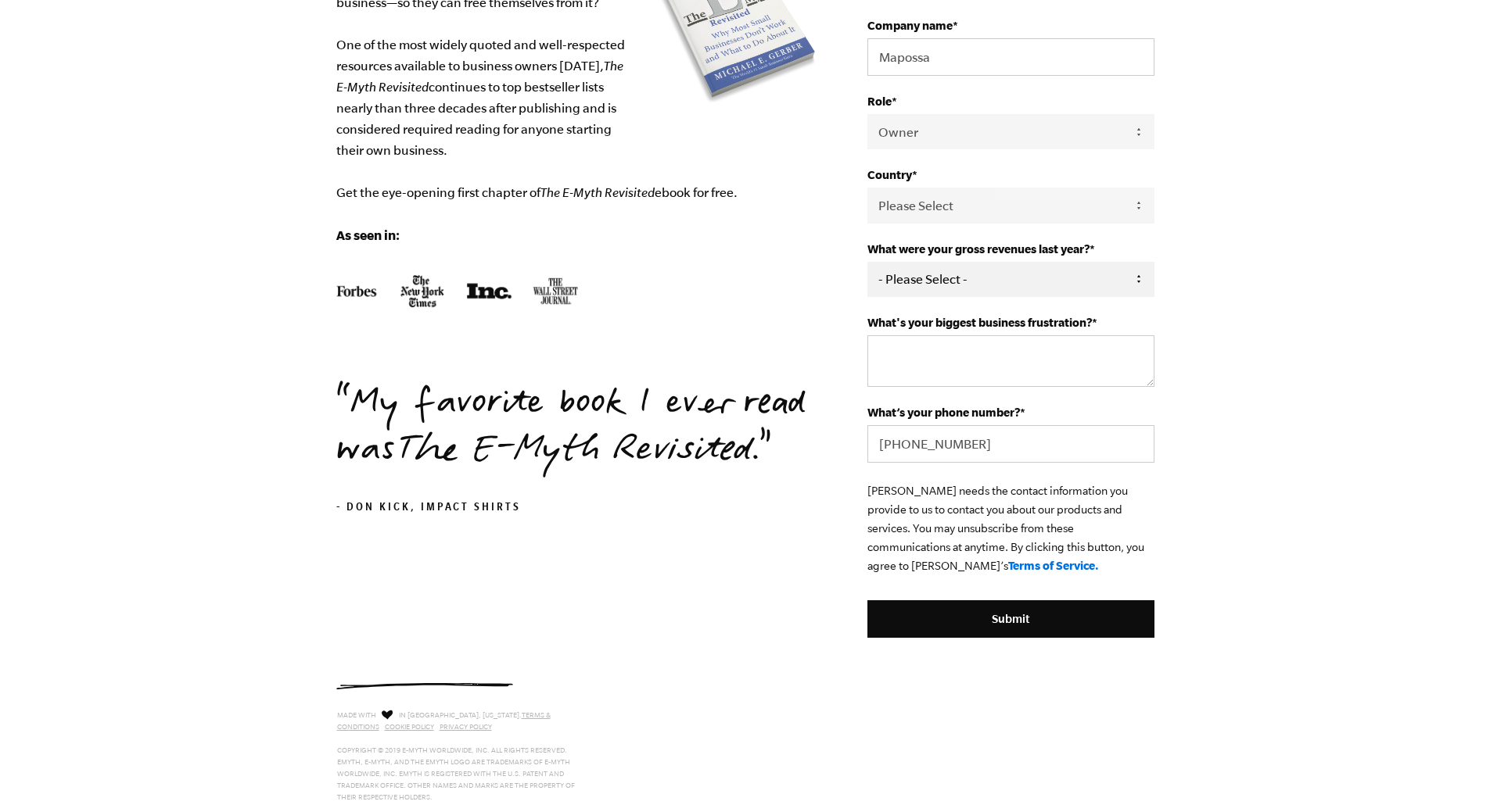
click at [1087, 284] on select "- Please Select - 0-75K 76-150K 151-275K 276-500K 501-750K 751-1M 1-2.5M 2.5-5M…" at bounding box center [1010, 280] width 287 height 36
select select "0-75K"
click at [867, 263] on select "- Please Select - 0-75K 76-150K 151-275K 276-500K 501-750K 751-1M 1-2.5M 2.5-5M…" at bounding box center [1010, 280] width 287 height 36
click at [1019, 365] on textarea "What's your biggest business frustration? *" at bounding box center [1010, 360] width 287 height 51
paste textarea "What process should be prioritized?"
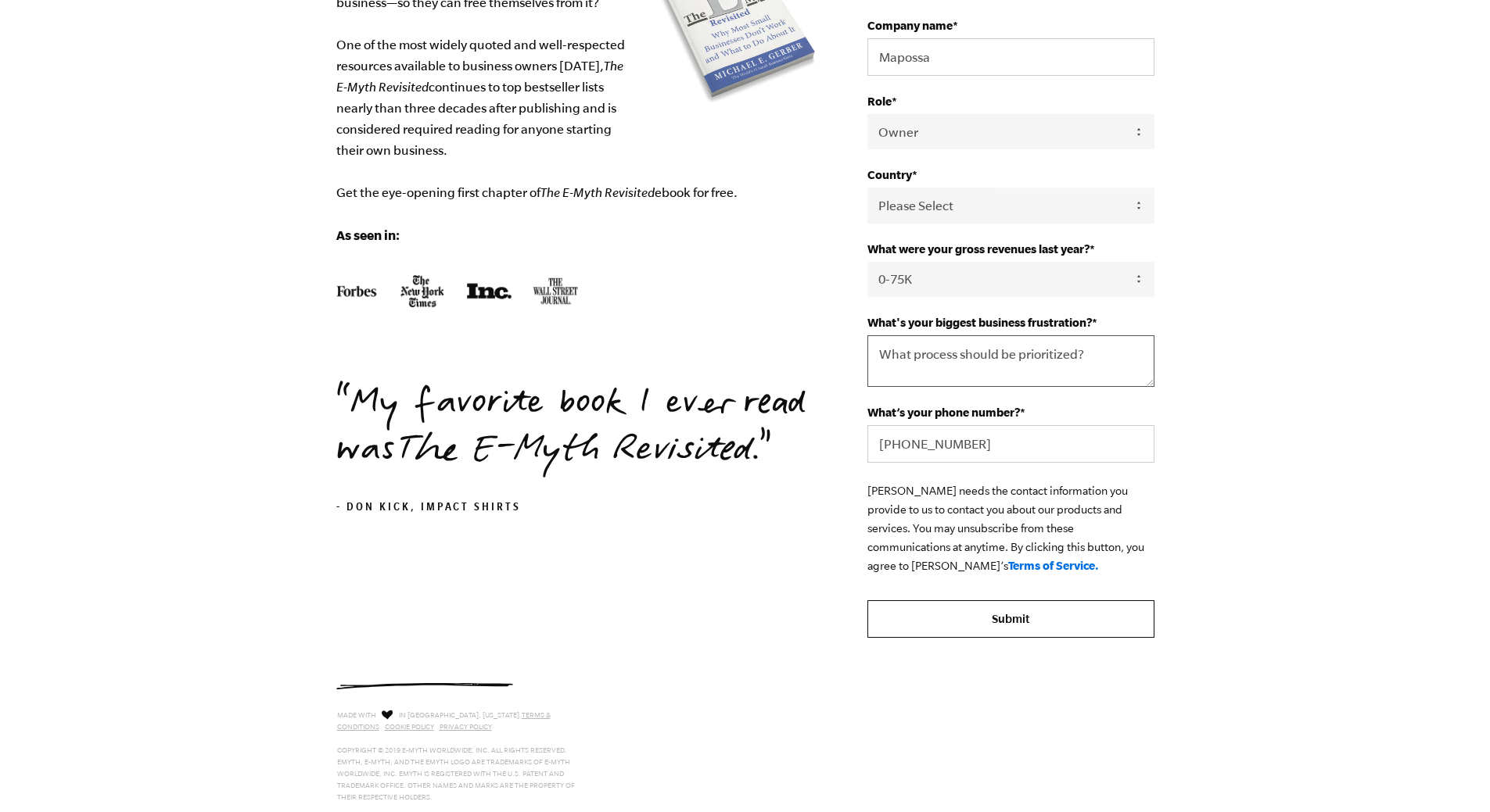
type textarea "What process should be prioritized?"
click at [1010, 634] on input "Submit" at bounding box center [1010, 618] width 287 height 37
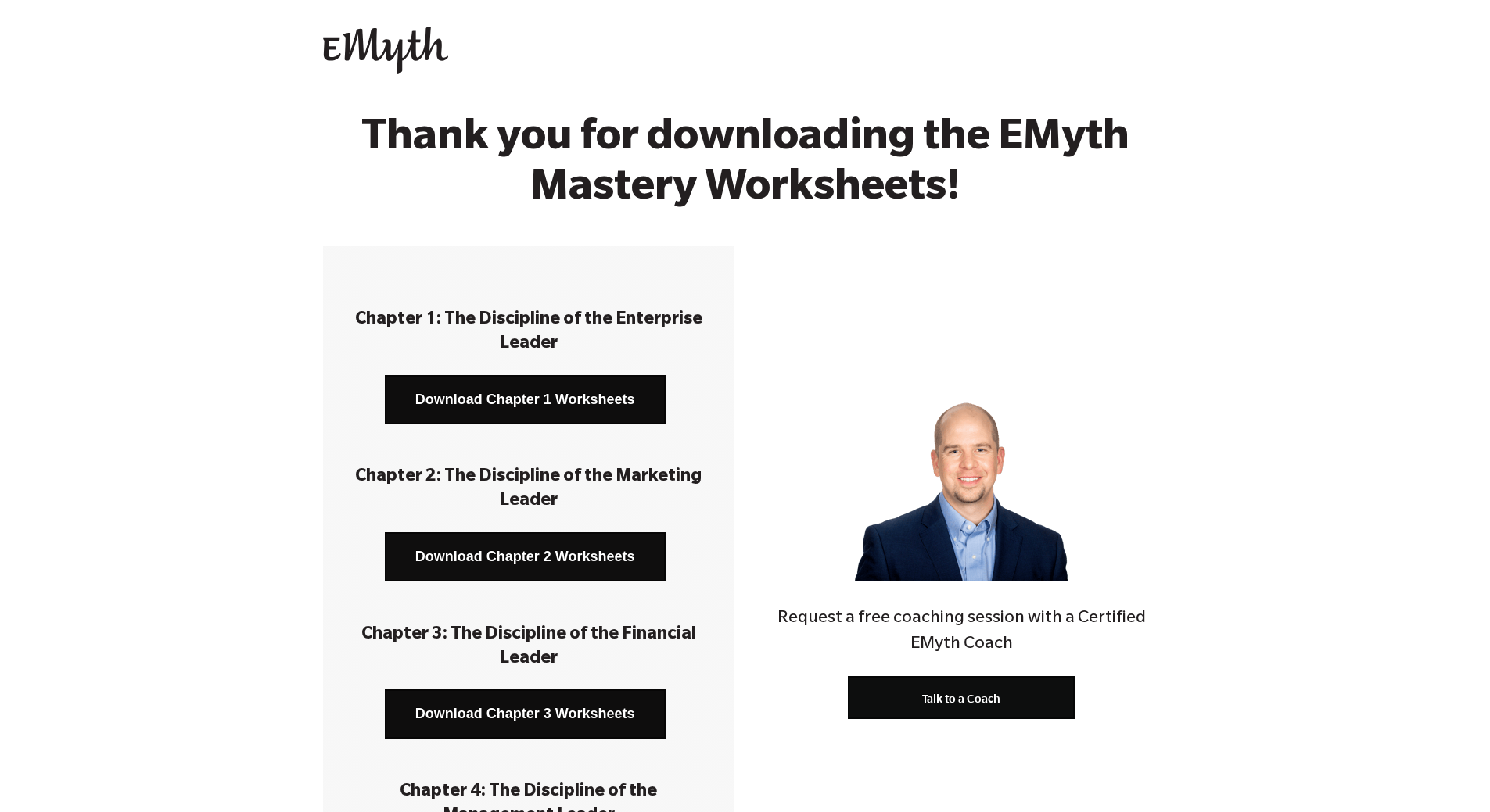
click at [483, 547] on link "Download Chapter 2 Worksheets" at bounding box center [525, 557] width 281 height 50
click at [539, 707] on link "Download Chapter 3 Worksheets" at bounding box center [525, 714] width 281 height 50
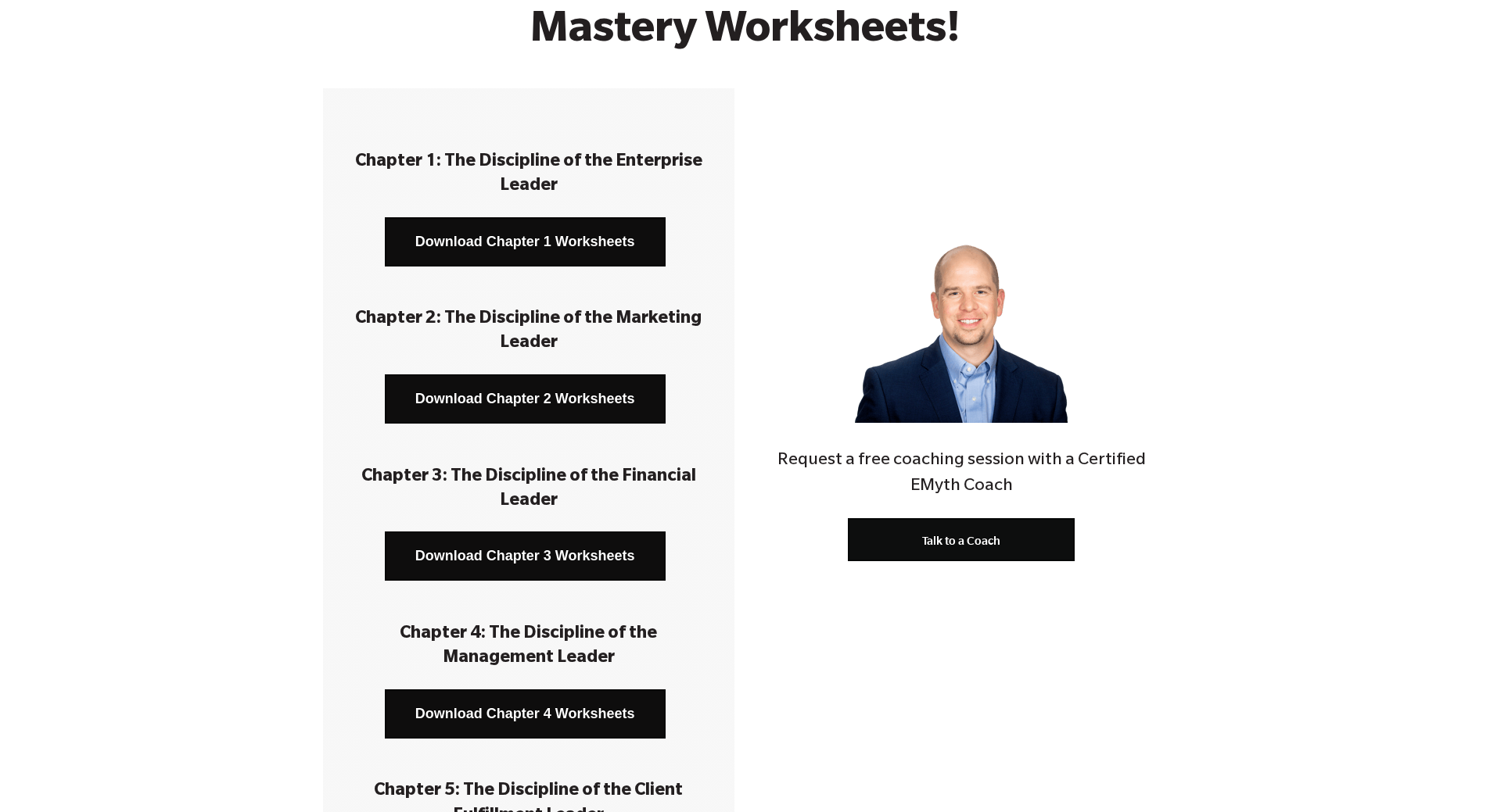
scroll to position [234, 0]
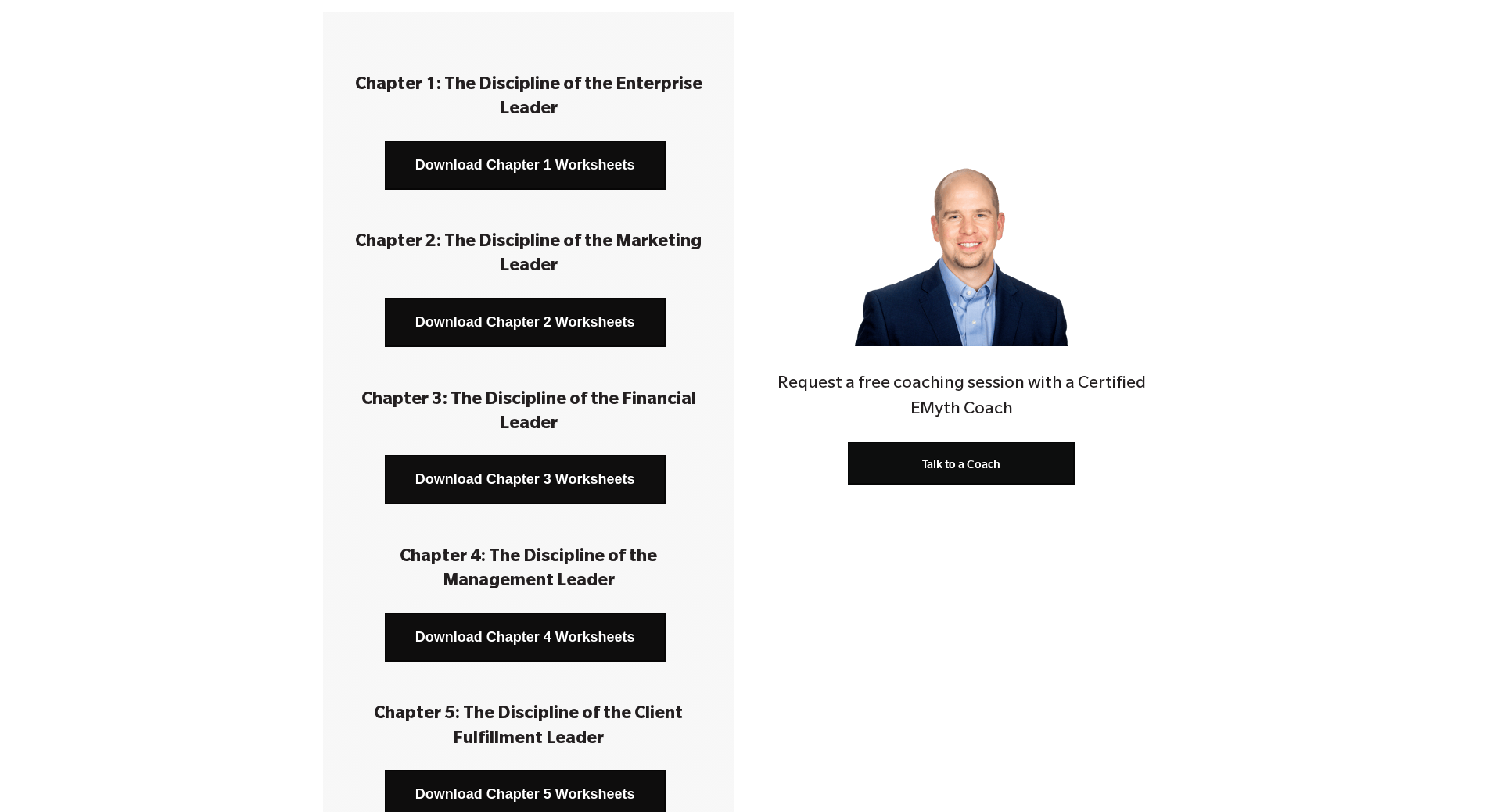
click at [526, 480] on link "Download Chapter 3 Worksheets" at bounding box center [525, 479] width 281 height 50
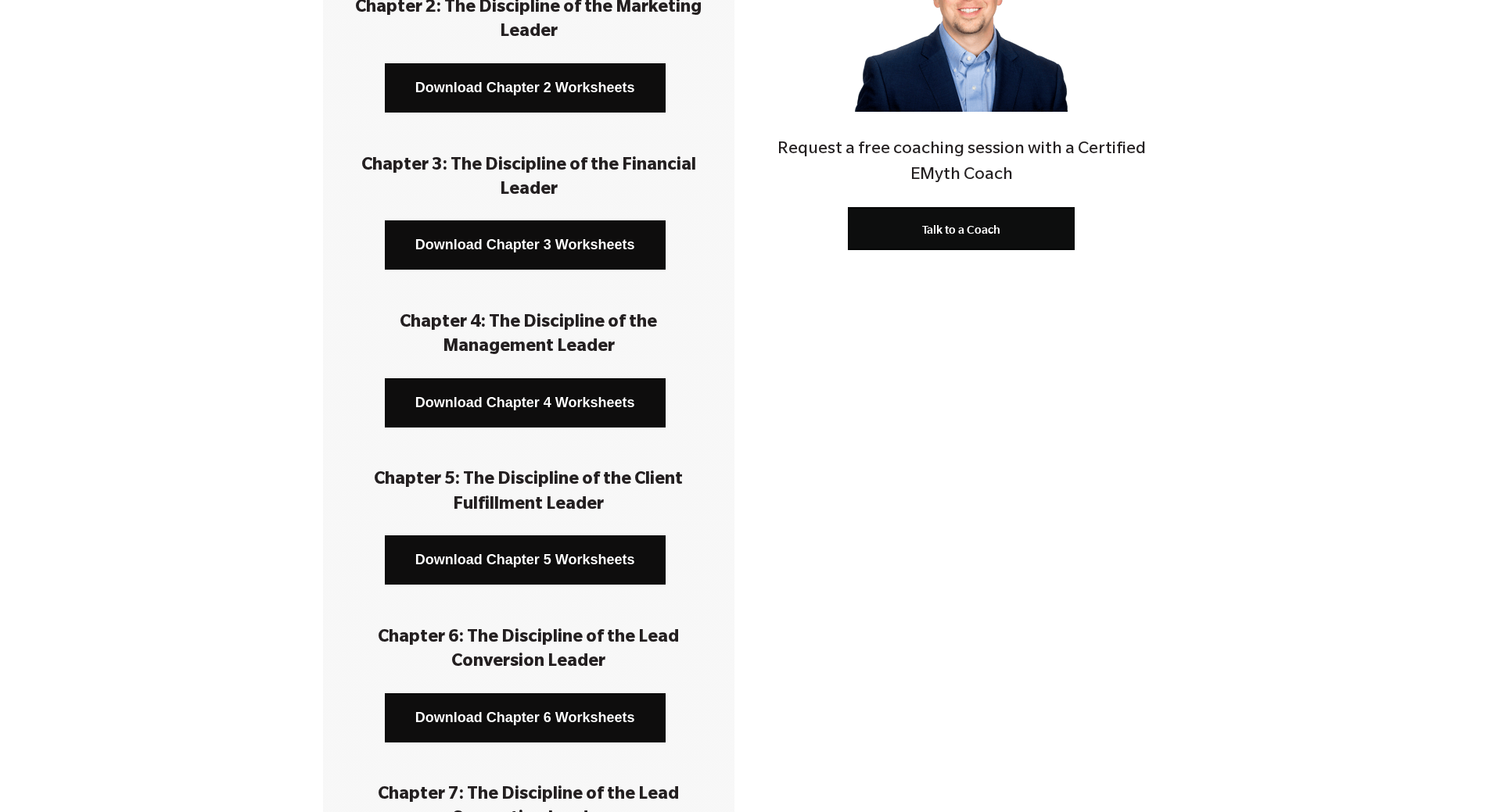
scroll to position [547, 0]
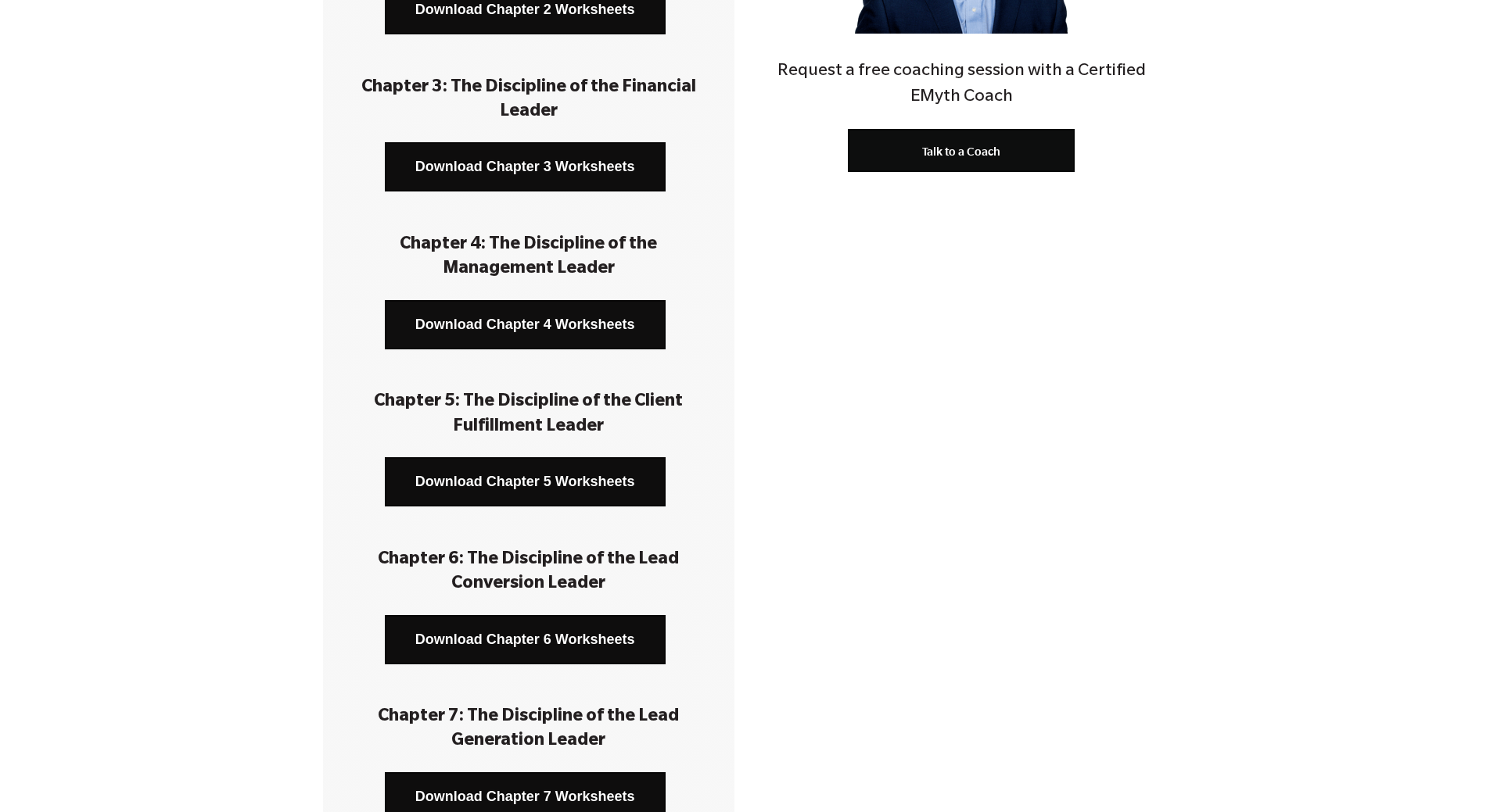
click at [541, 326] on link "Download Chapter 4 Worksheets" at bounding box center [525, 325] width 281 height 50
click at [534, 319] on link "Download Chapter 4 Worksheets" at bounding box center [525, 325] width 281 height 50
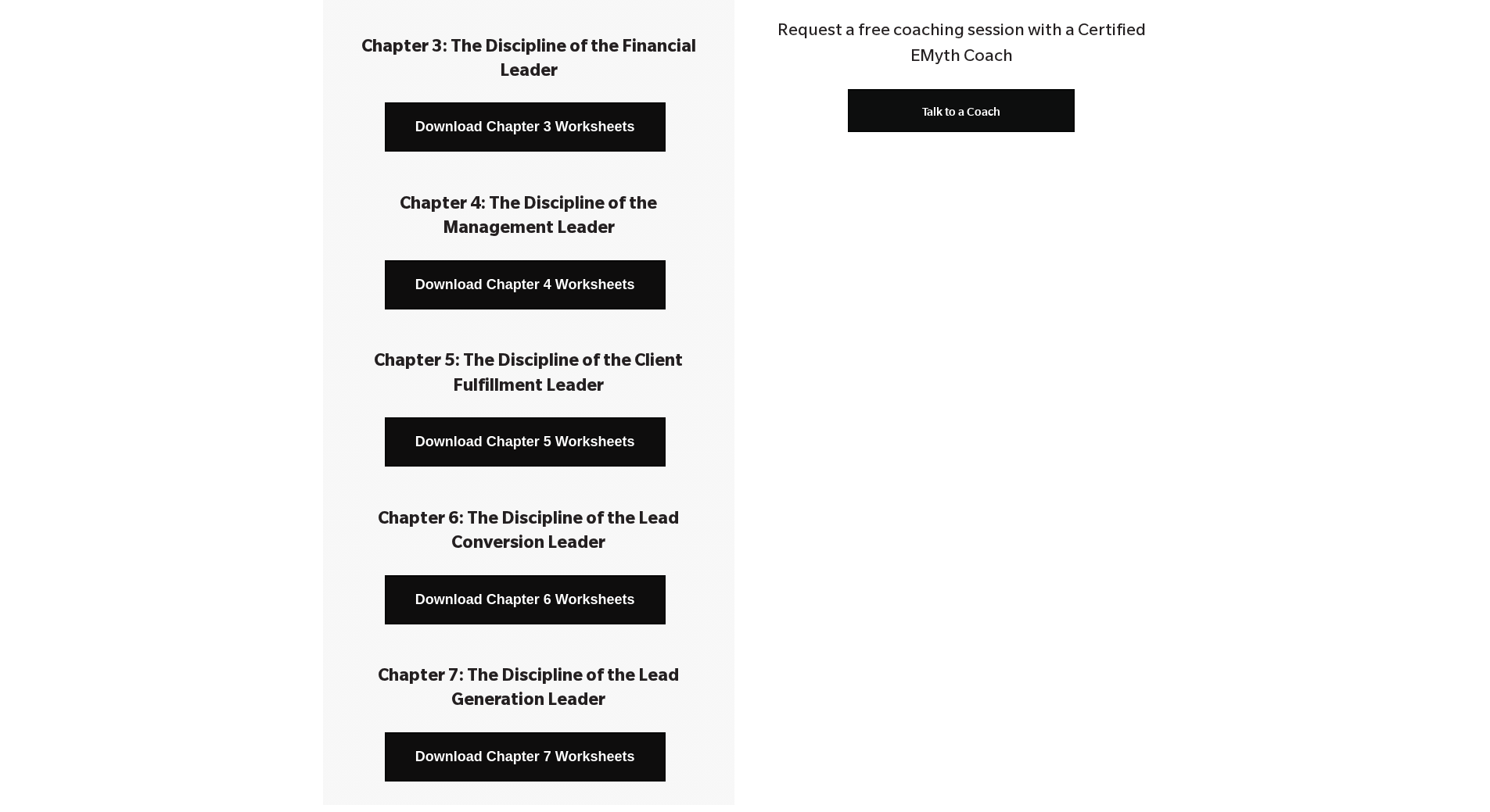
scroll to position [625, 0]
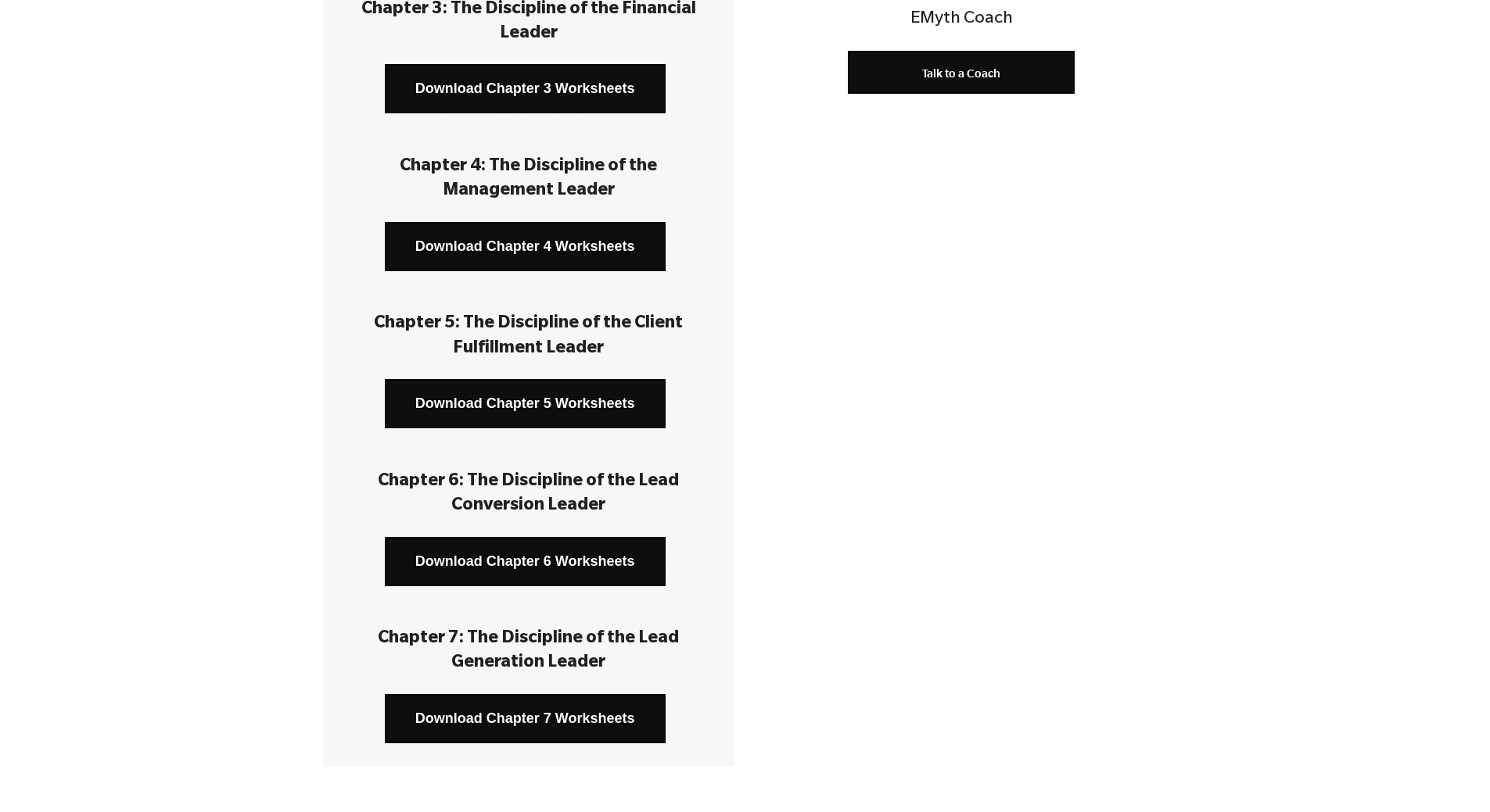
click at [517, 400] on link "Download Chapter 5 Worksheets" at bounding box center [525, 404] width 281 height 50
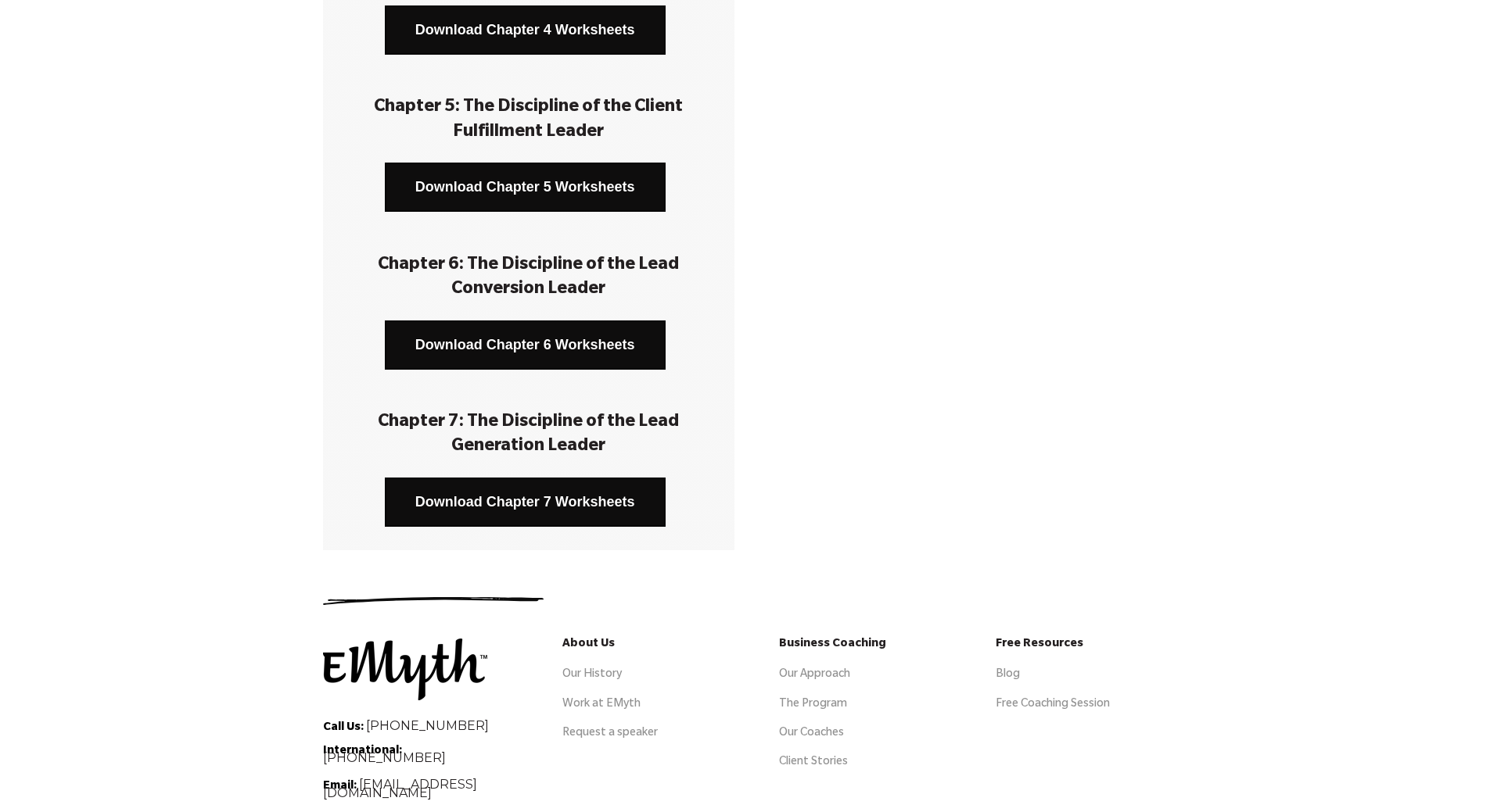
scroll to position [860, 0]
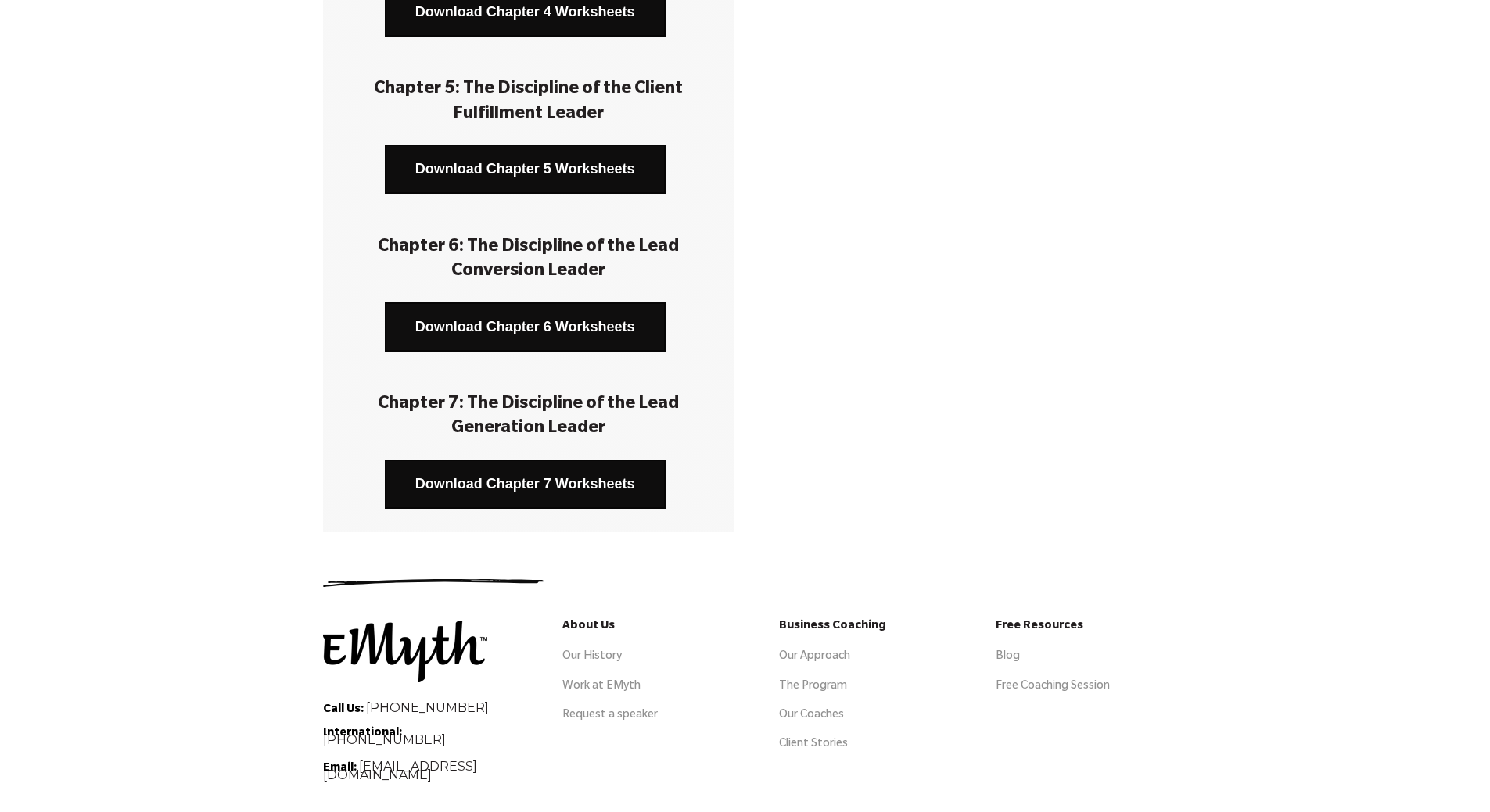
click at [538, 330] on link "Download Chapter 6 Worksheets" at bounding box center [525, 327] width 281 height 50
click at [529, 481] on link "Download Chapter 7 Worksheets" at bounding box center [525, 484] width 281 height 50
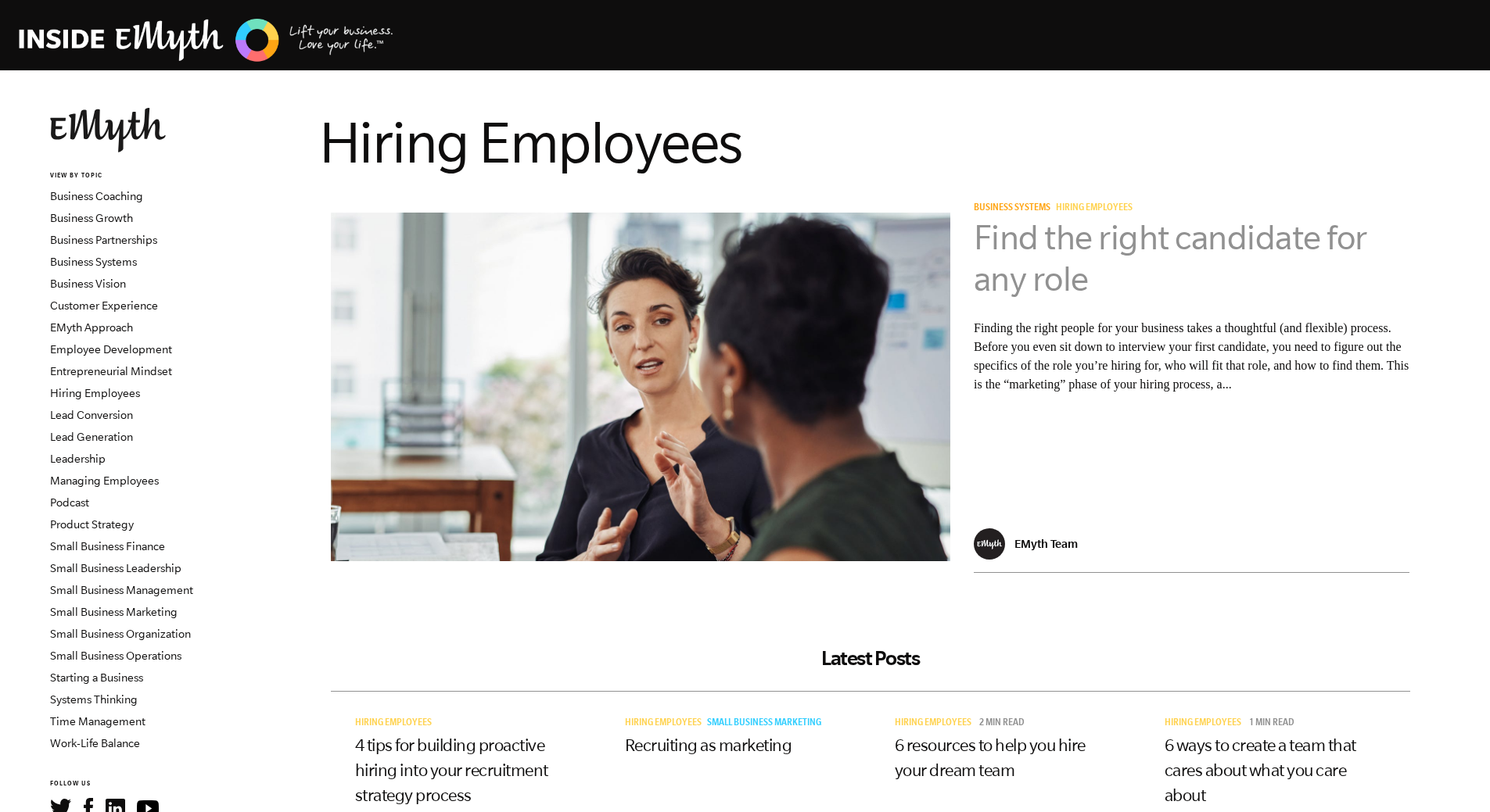
click at [1159, 241] on link "Find the right candidate for any role" at bounding box center [1170, 258] width 394 height 80
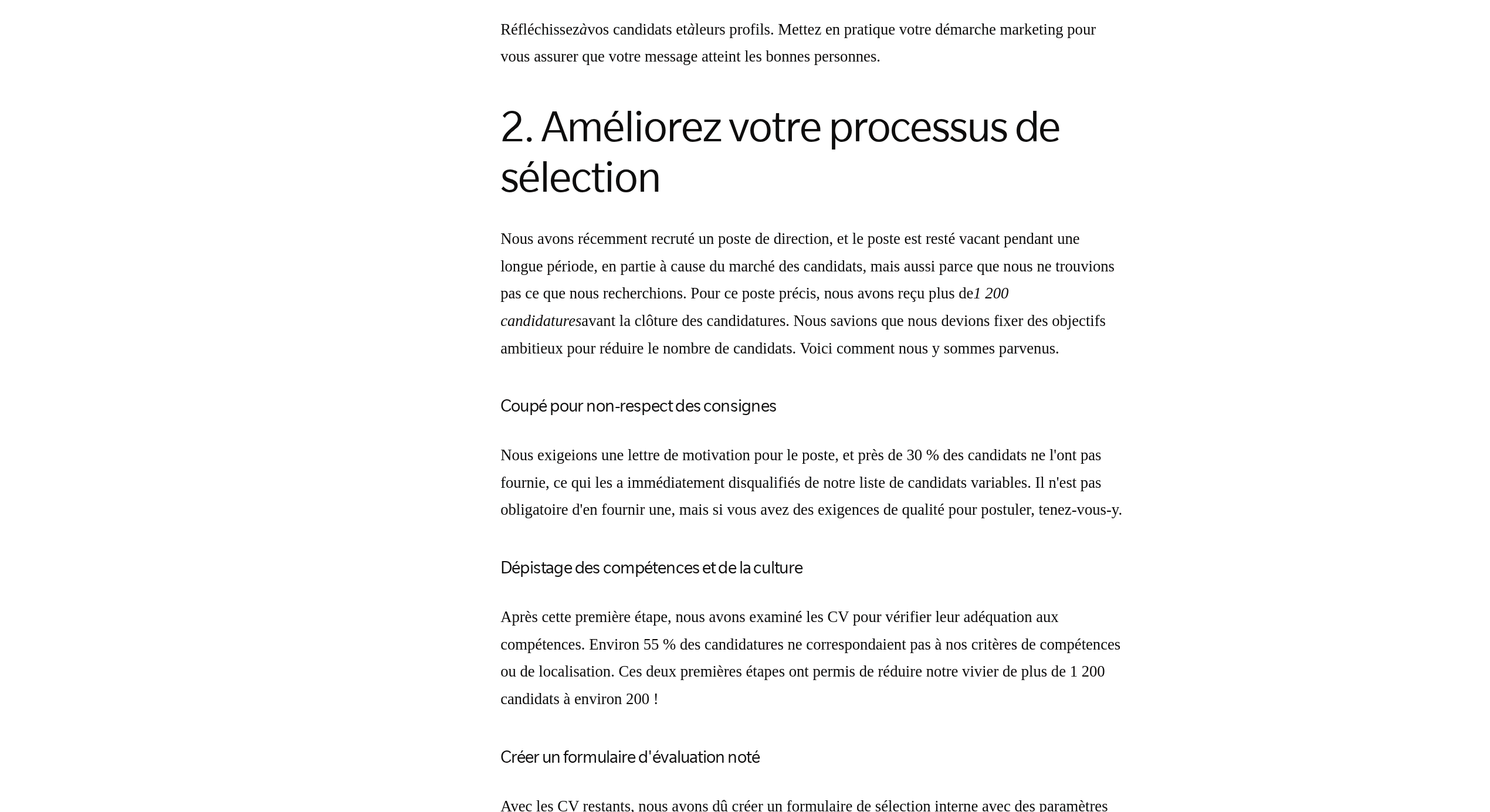
scroll to position [2873, 0]
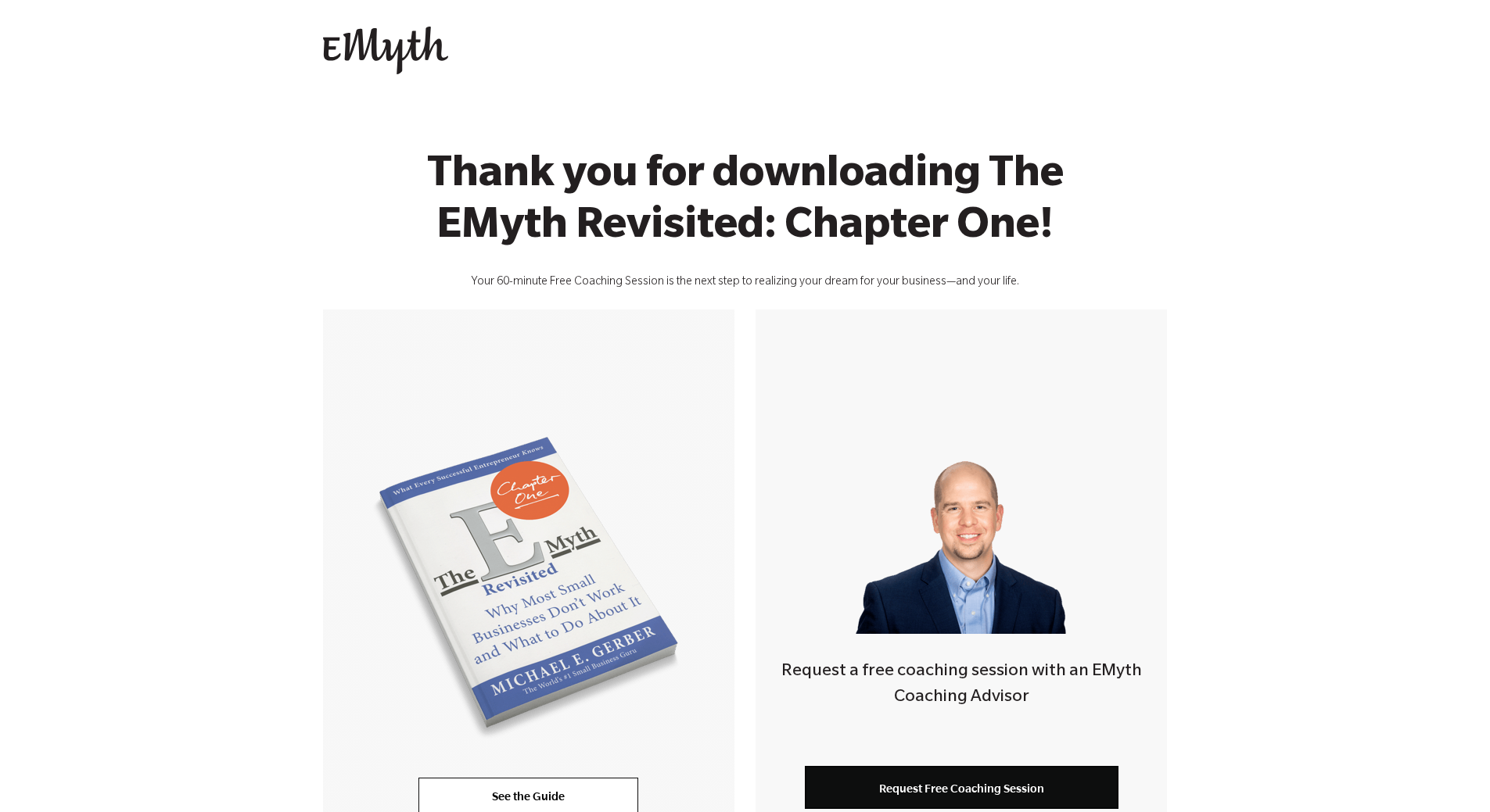
click at [533, 778] on link "See the Guide" at bounding box center [528, 796] width 220 height 37
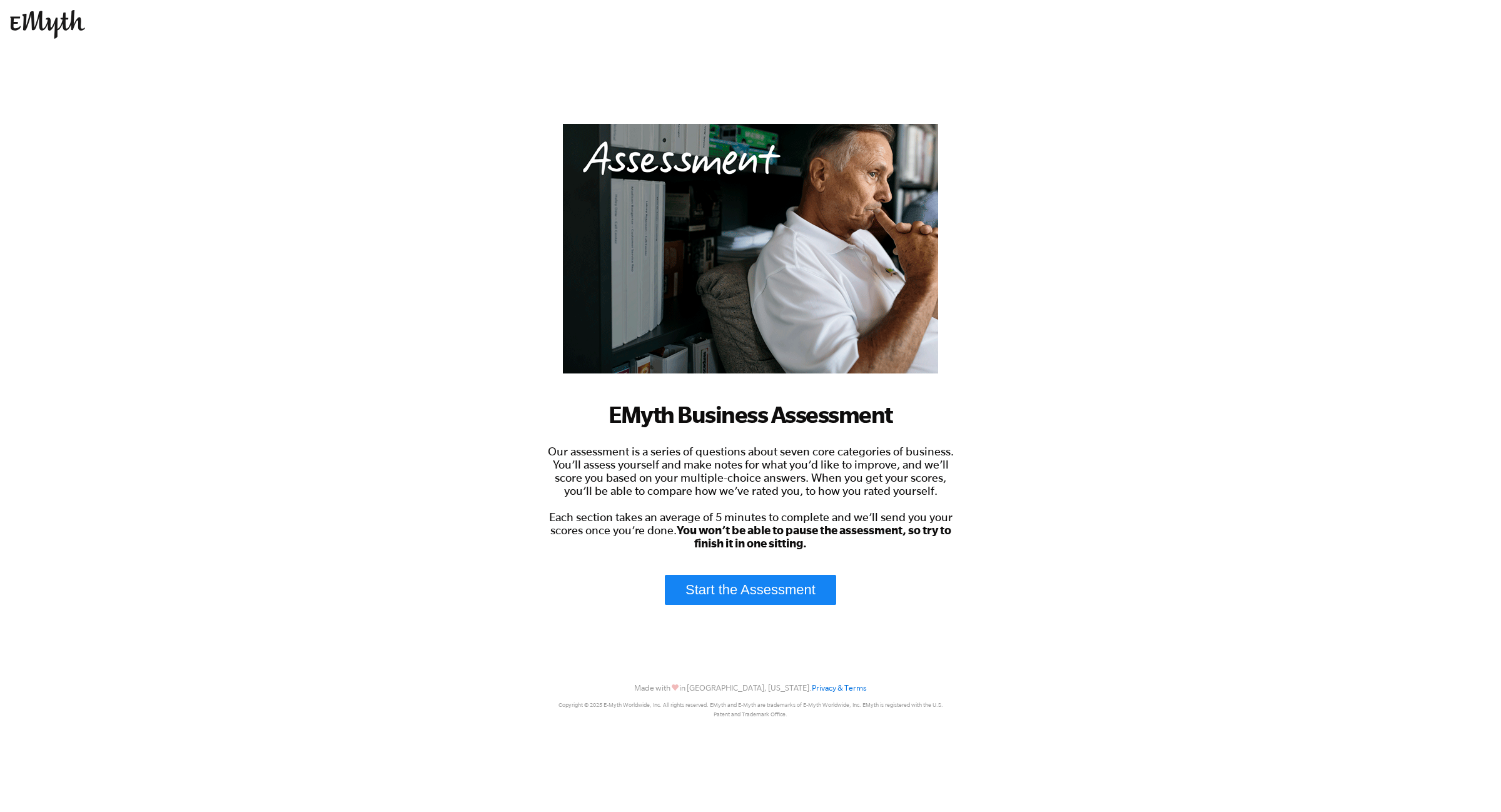
click at [758, 594] on link "Start the Assessment" at bounding box center [750, 589] width 172 height 30
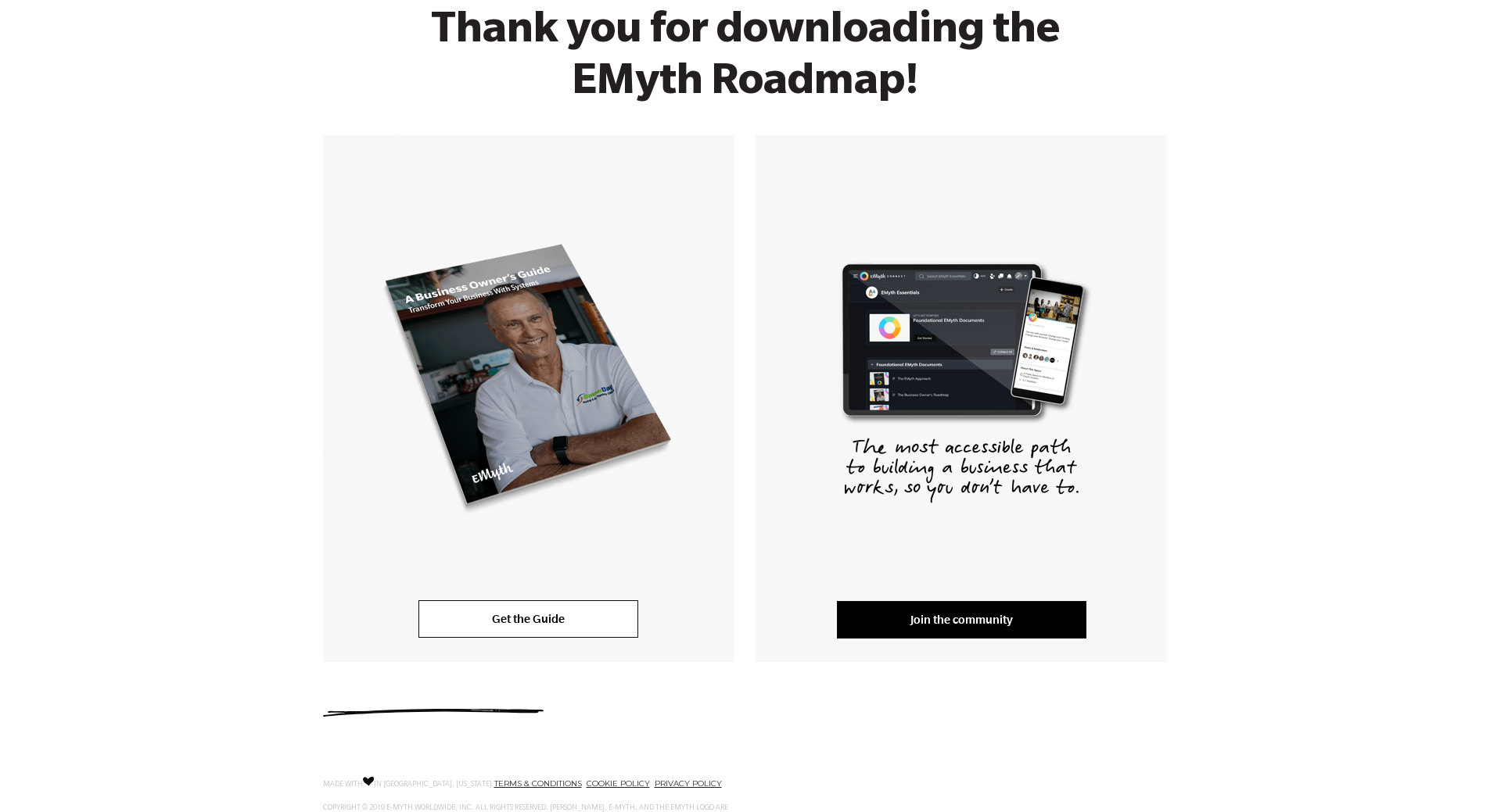
scroll to position [67, 0]
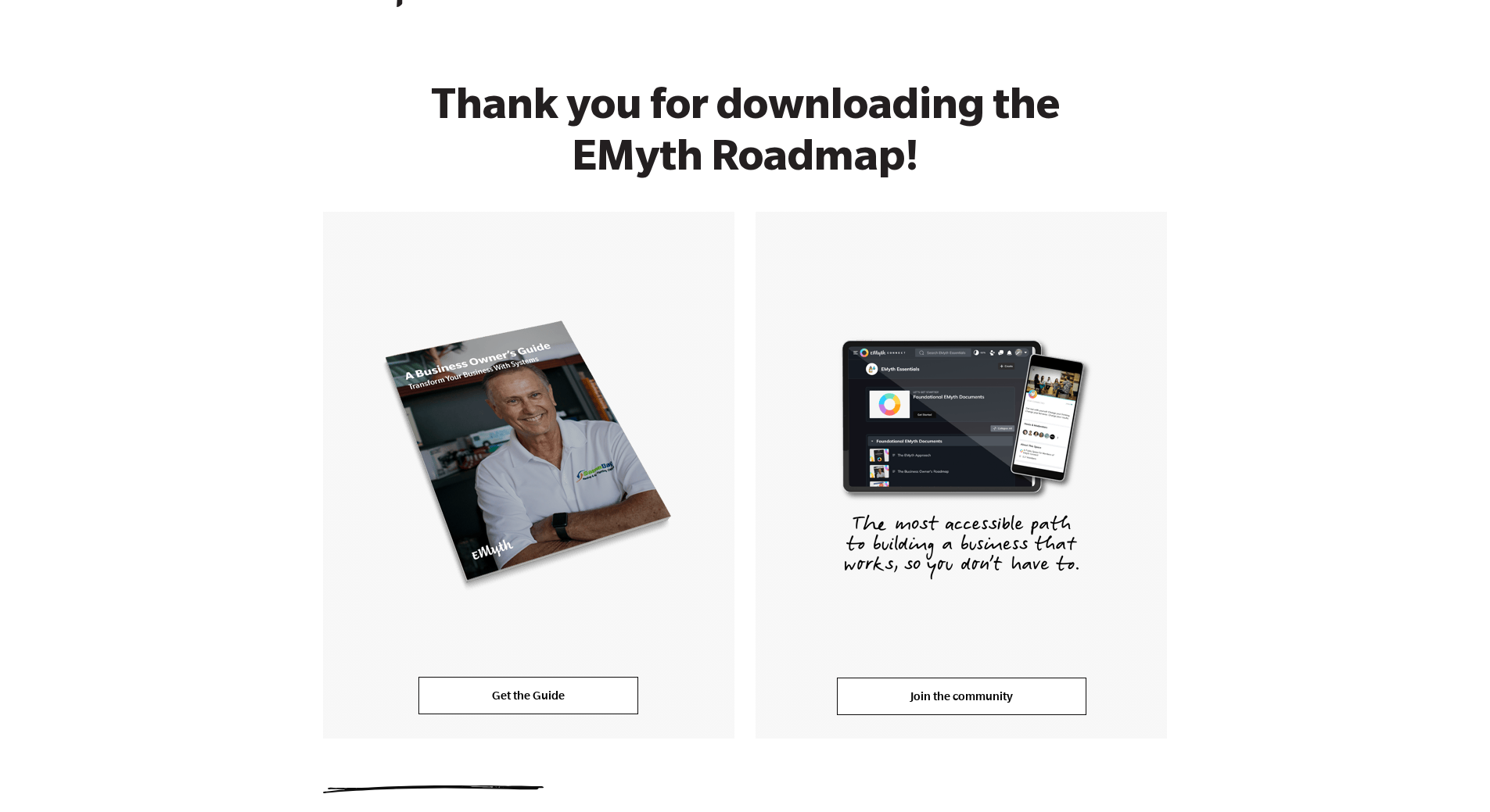
click at [953, 700] on link "Join the community" at bounding box center [961, 696] width 249 height 37
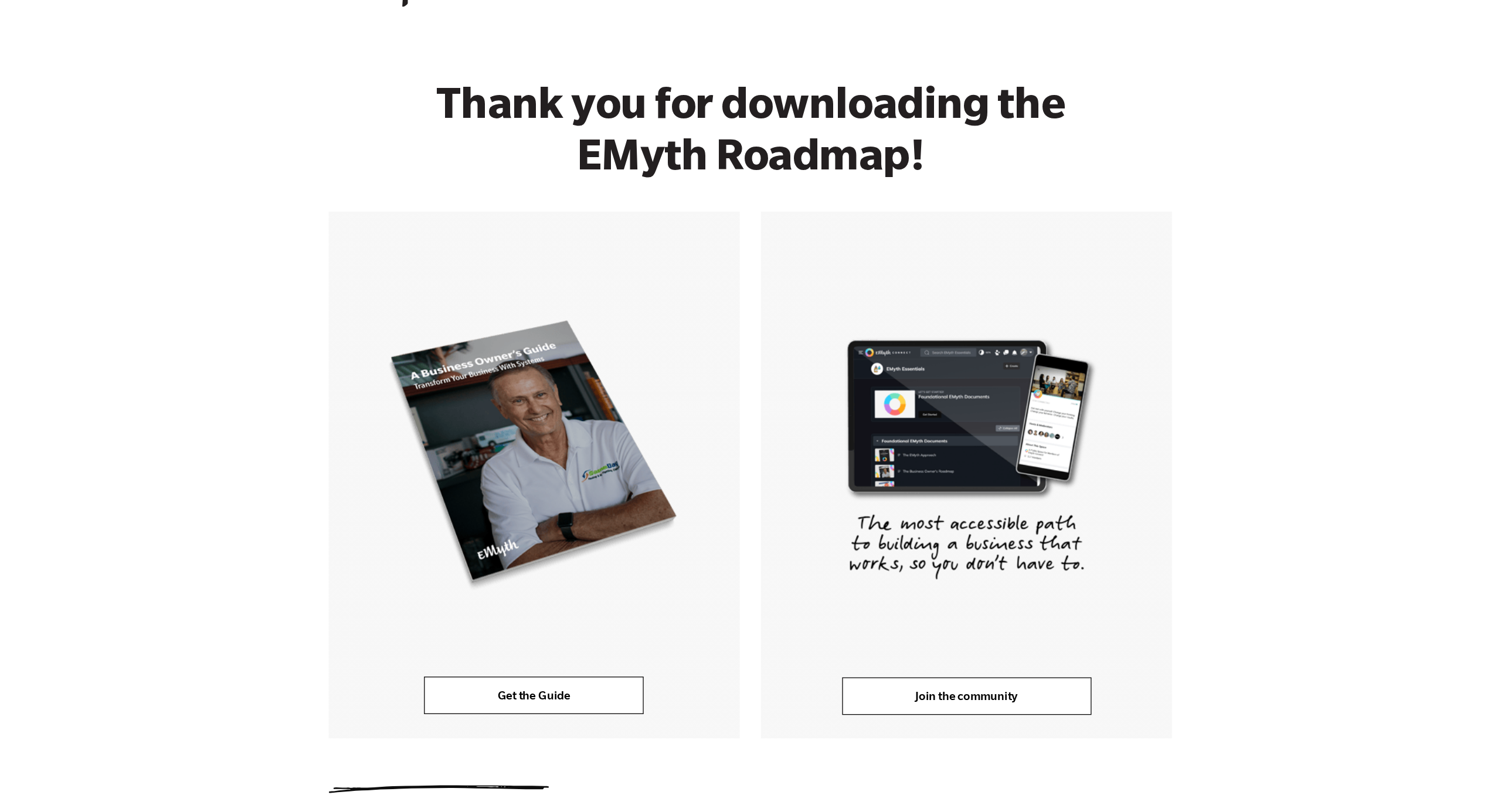
scroll to position [0, 0]
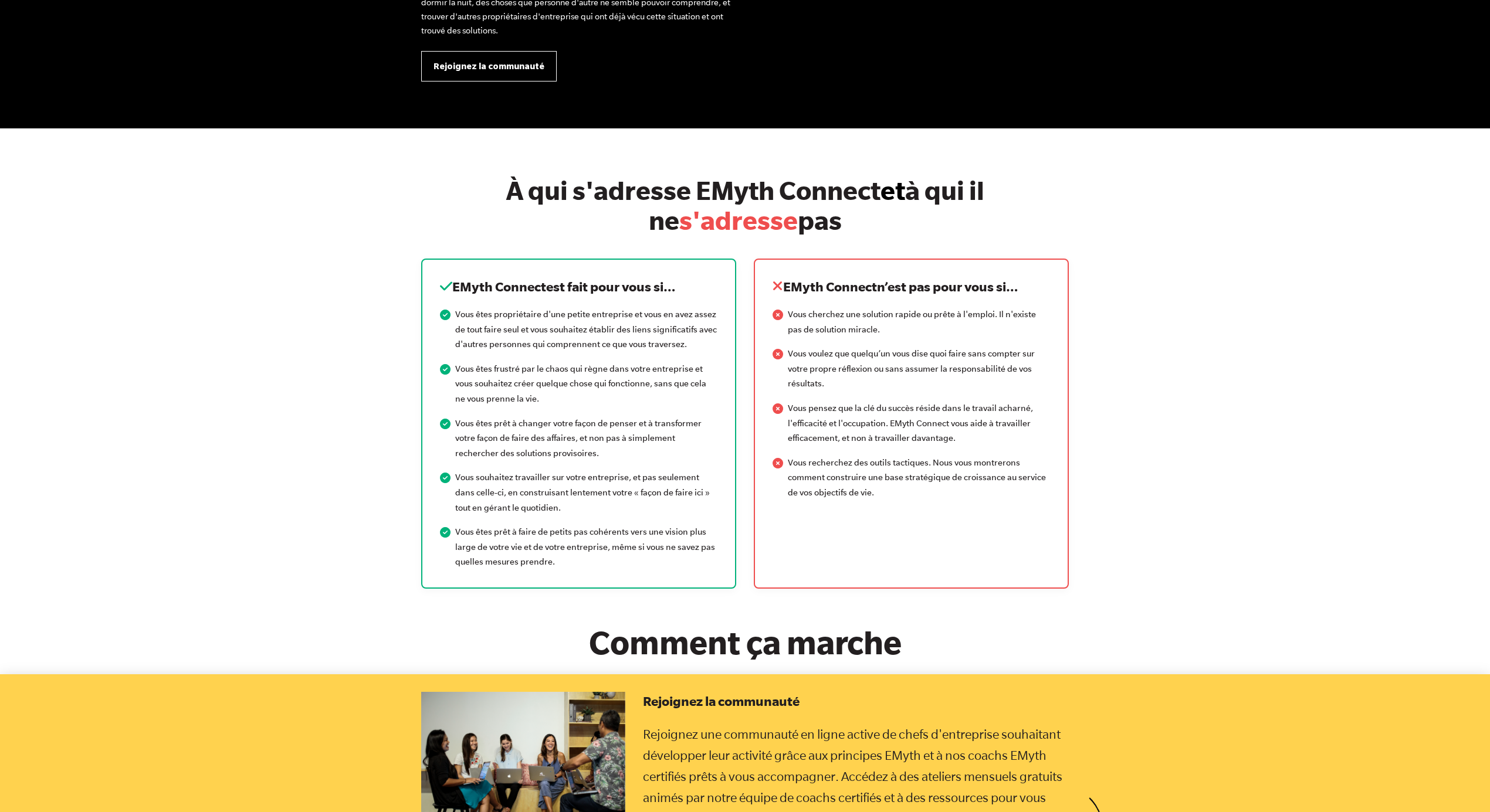
scroll to position [1497, 0]
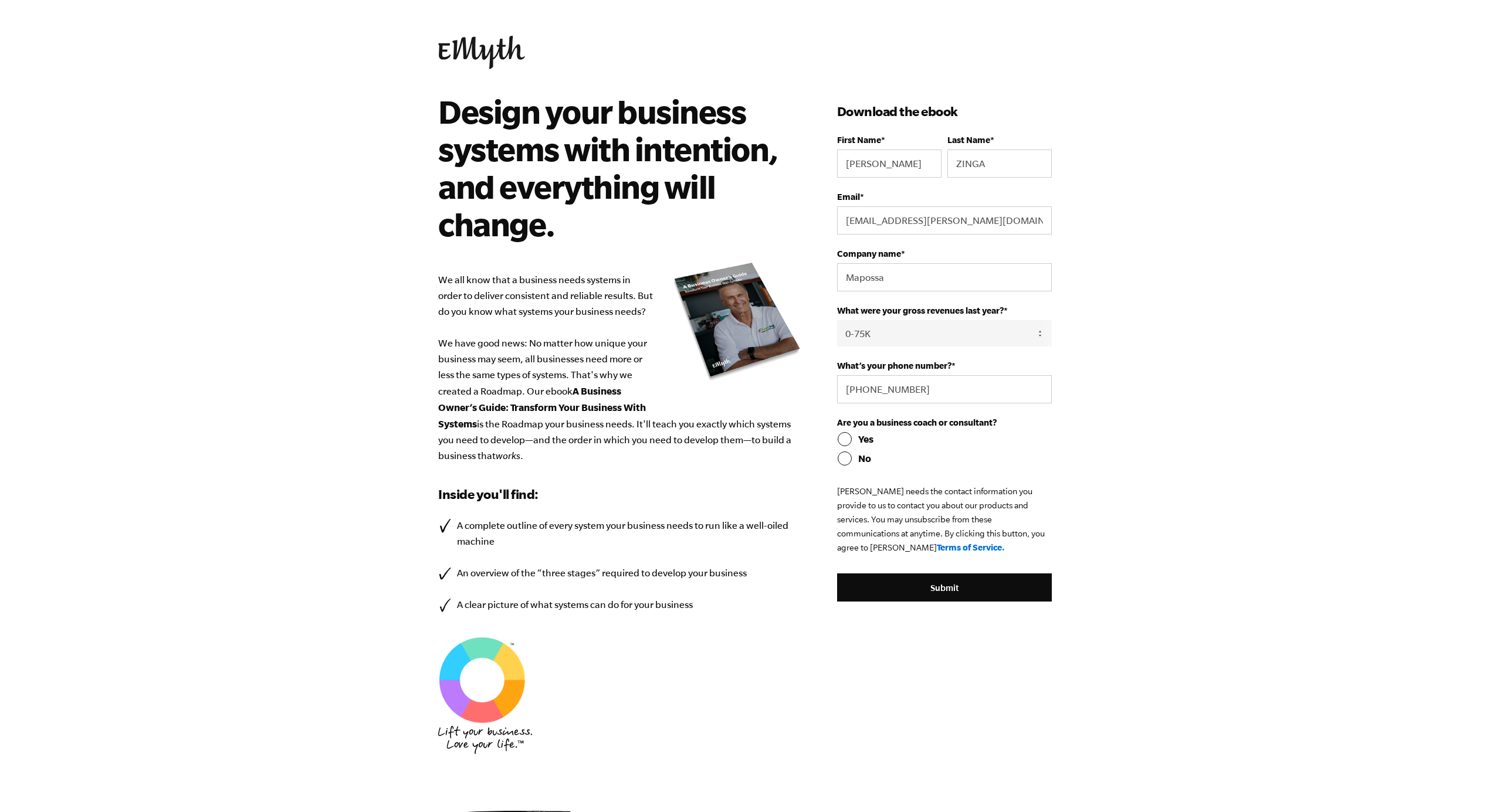
select select "0-75K"
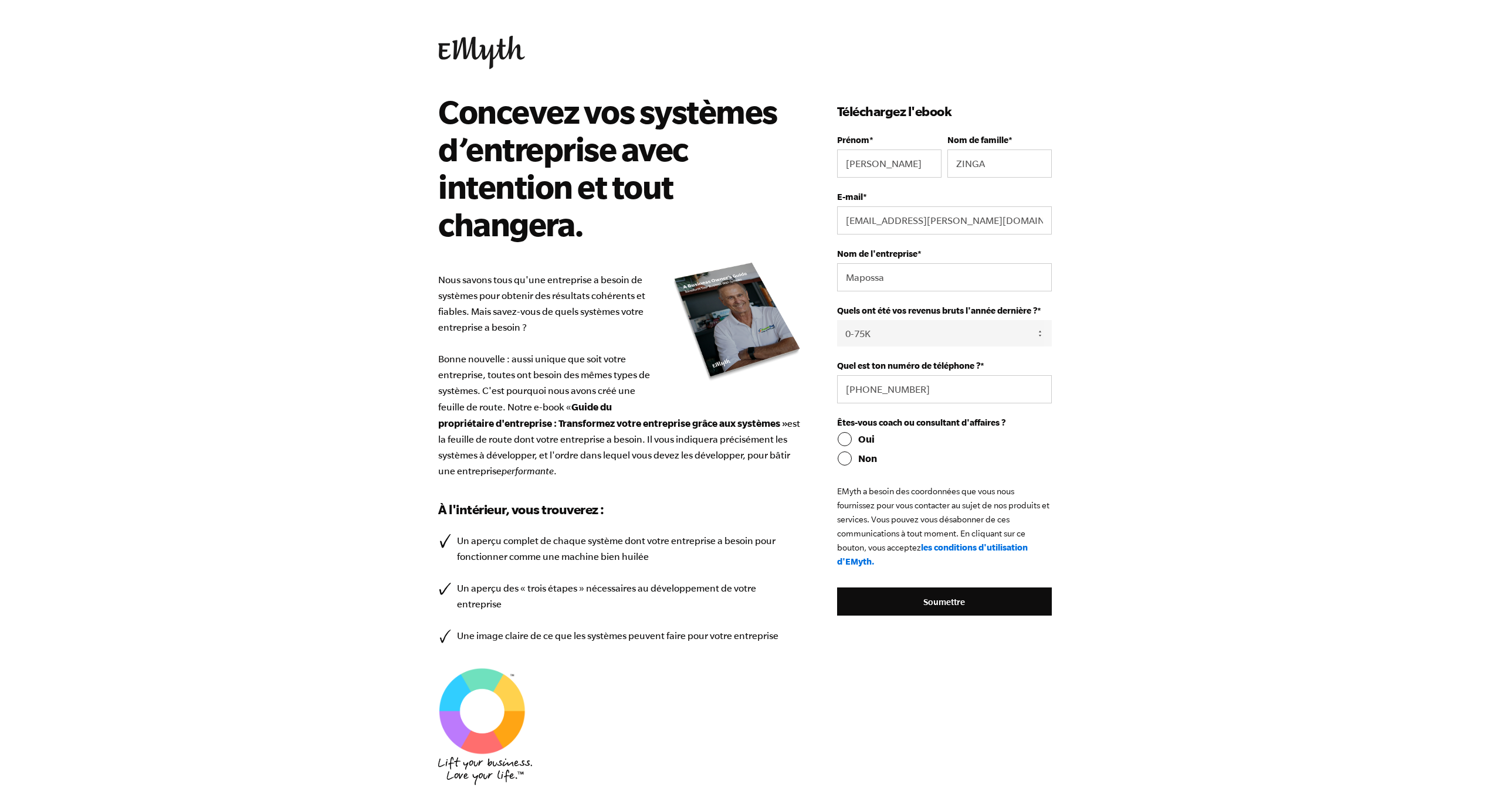
click at [841, 435] on input "Oui" at bounding box center [945, 440] width 215 height 14
radio input "true"
click at [914, 598] on input "Soumettre" at bounding box center [945, 601] width 215 height 28
type input "Submit"
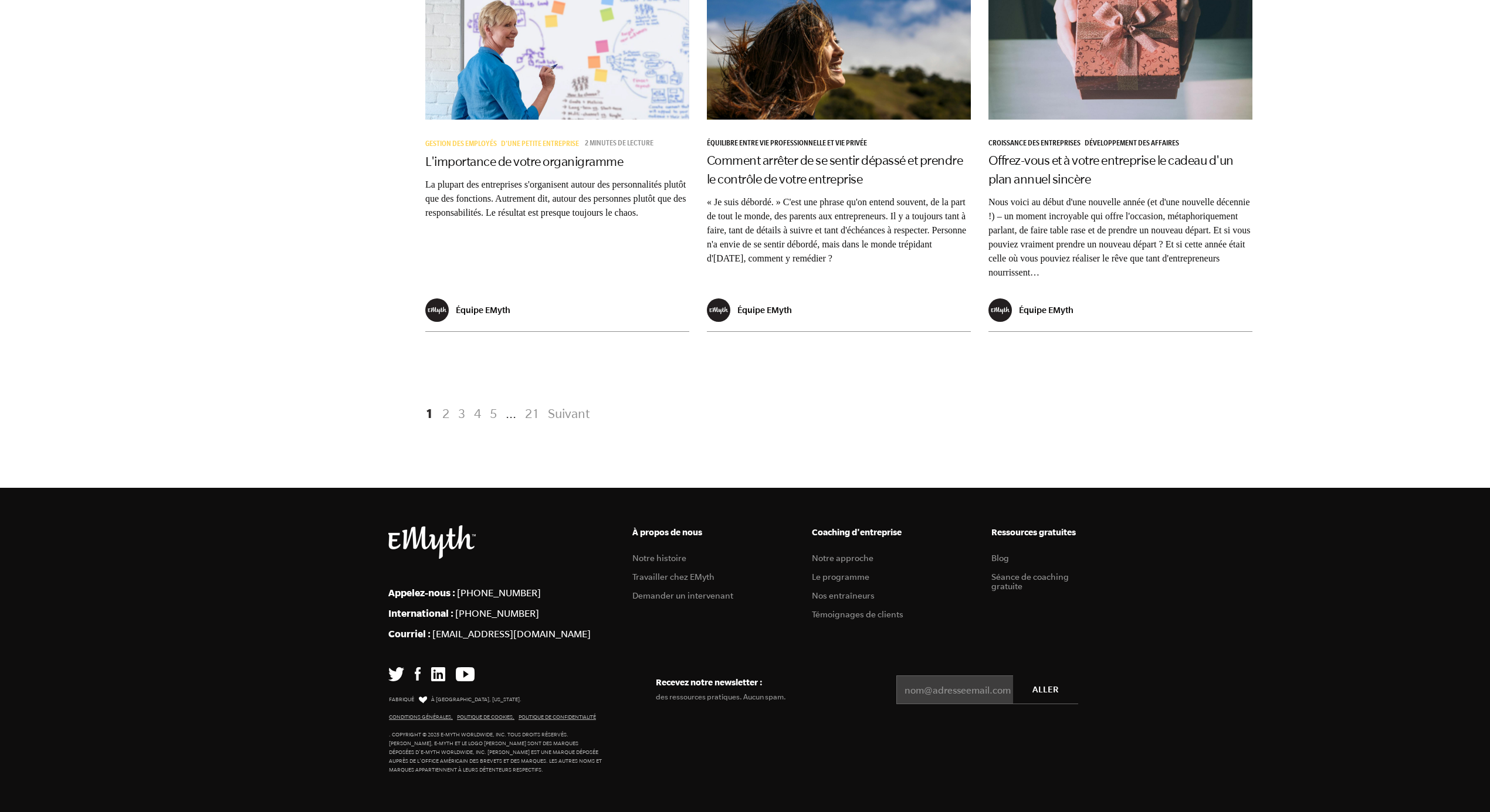
scroll to position [2386, 0]
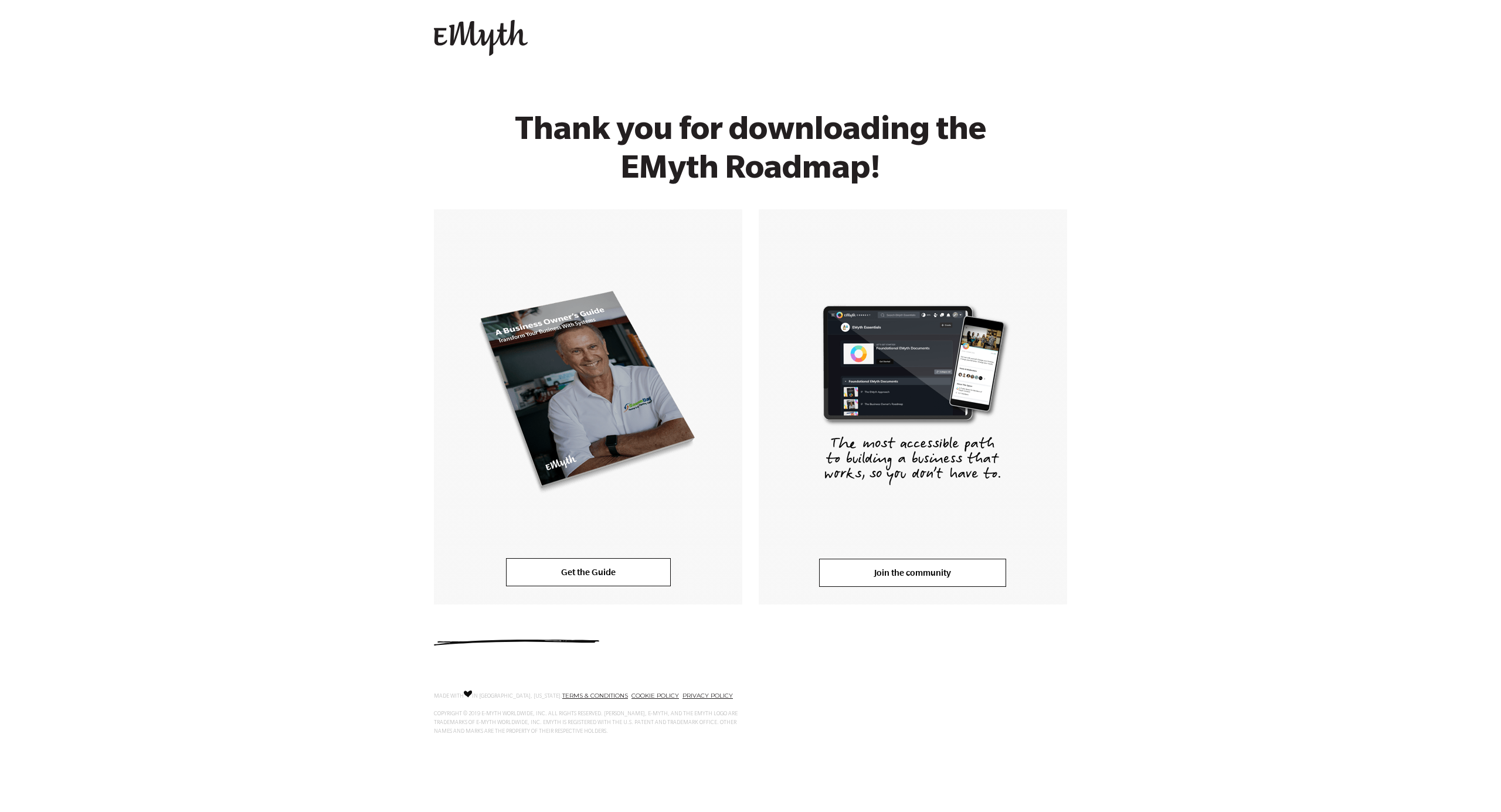
click at [950, 576] on link "Join the community" at bounding box center [912, 572] width 187 height 28
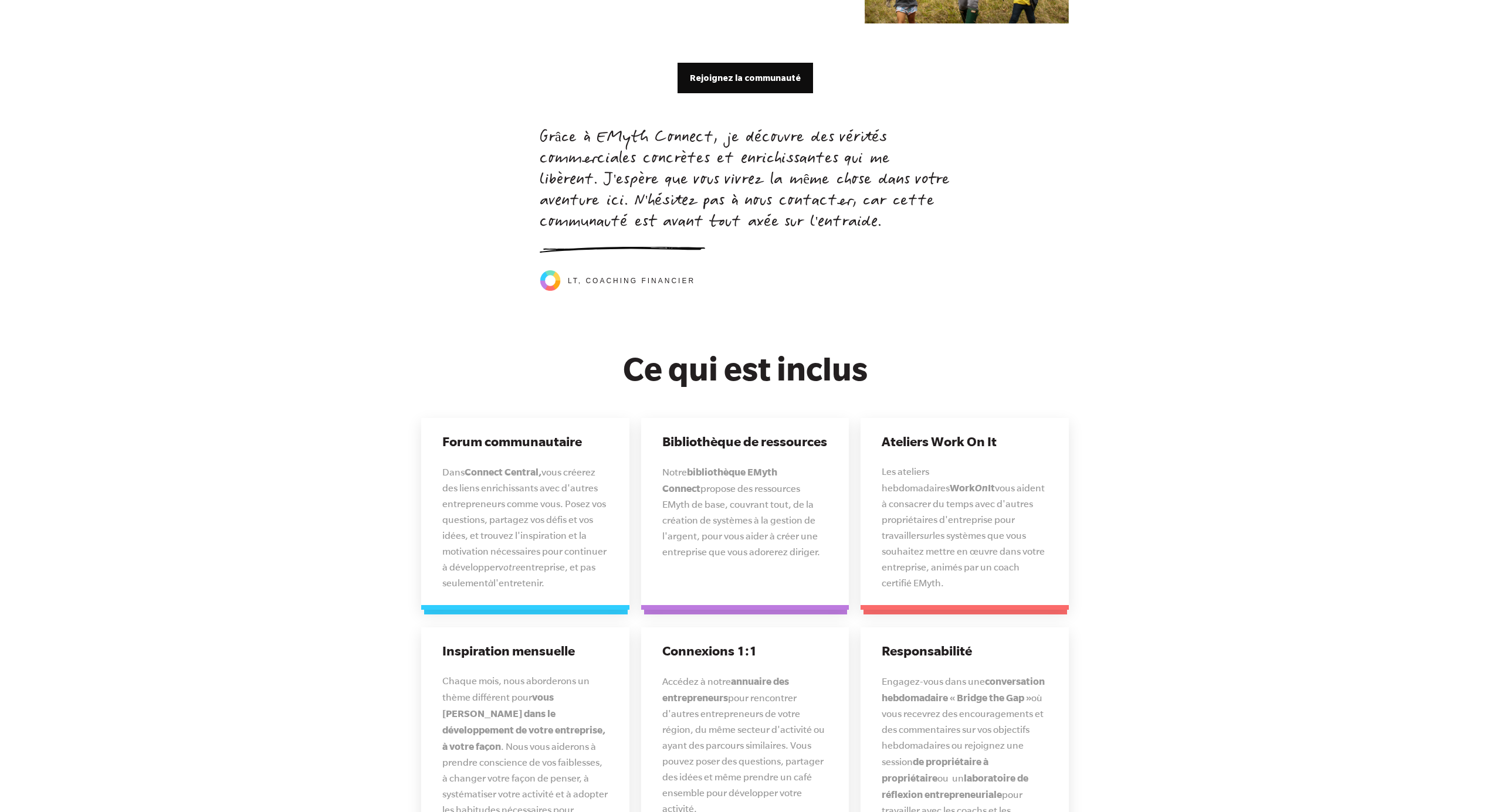
scroll to position [2669, 0]
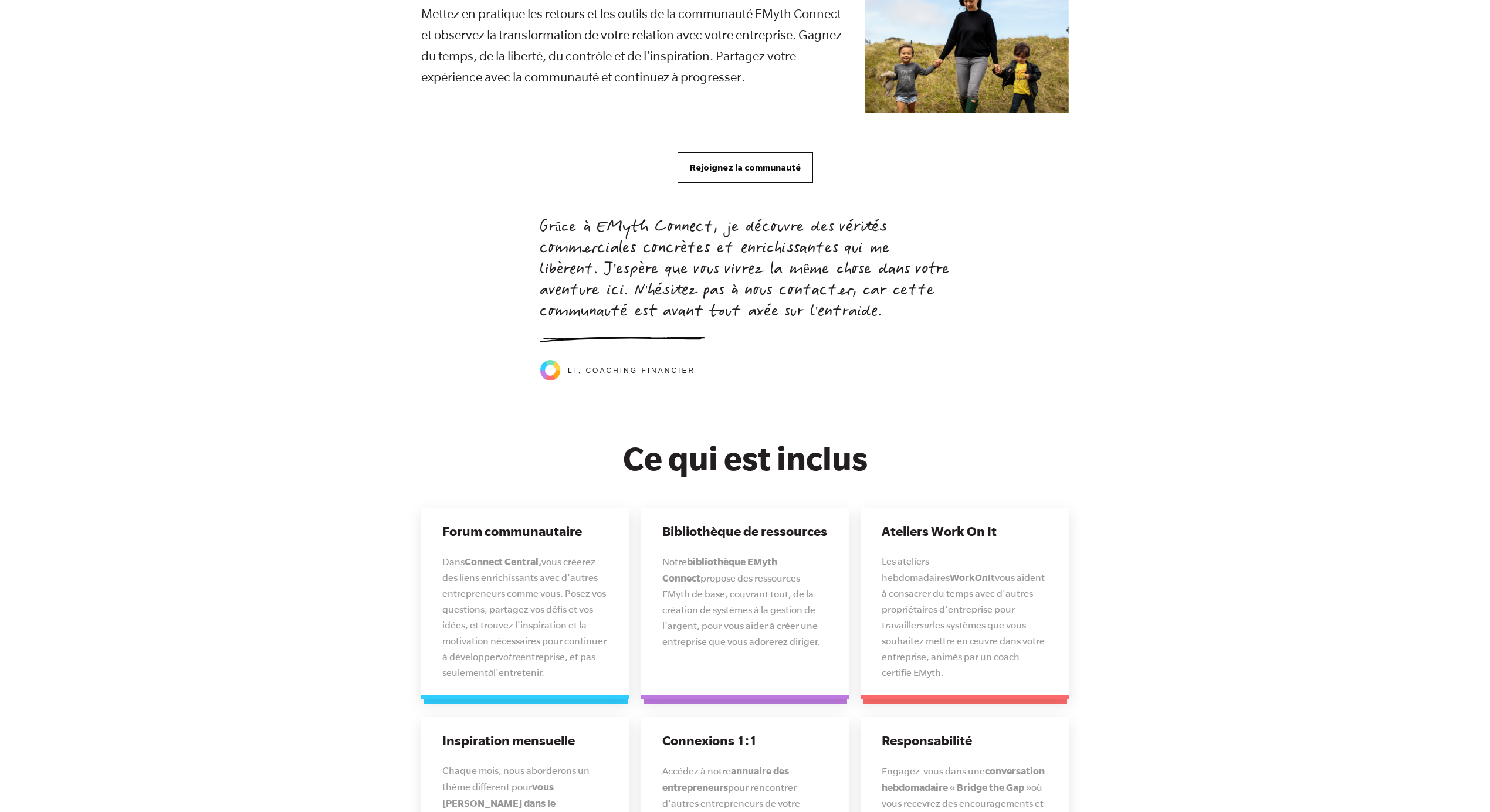
click at [749, 170] on font "Rejoignez la communauté" at bounding box center [745, 167] width 111 height 10
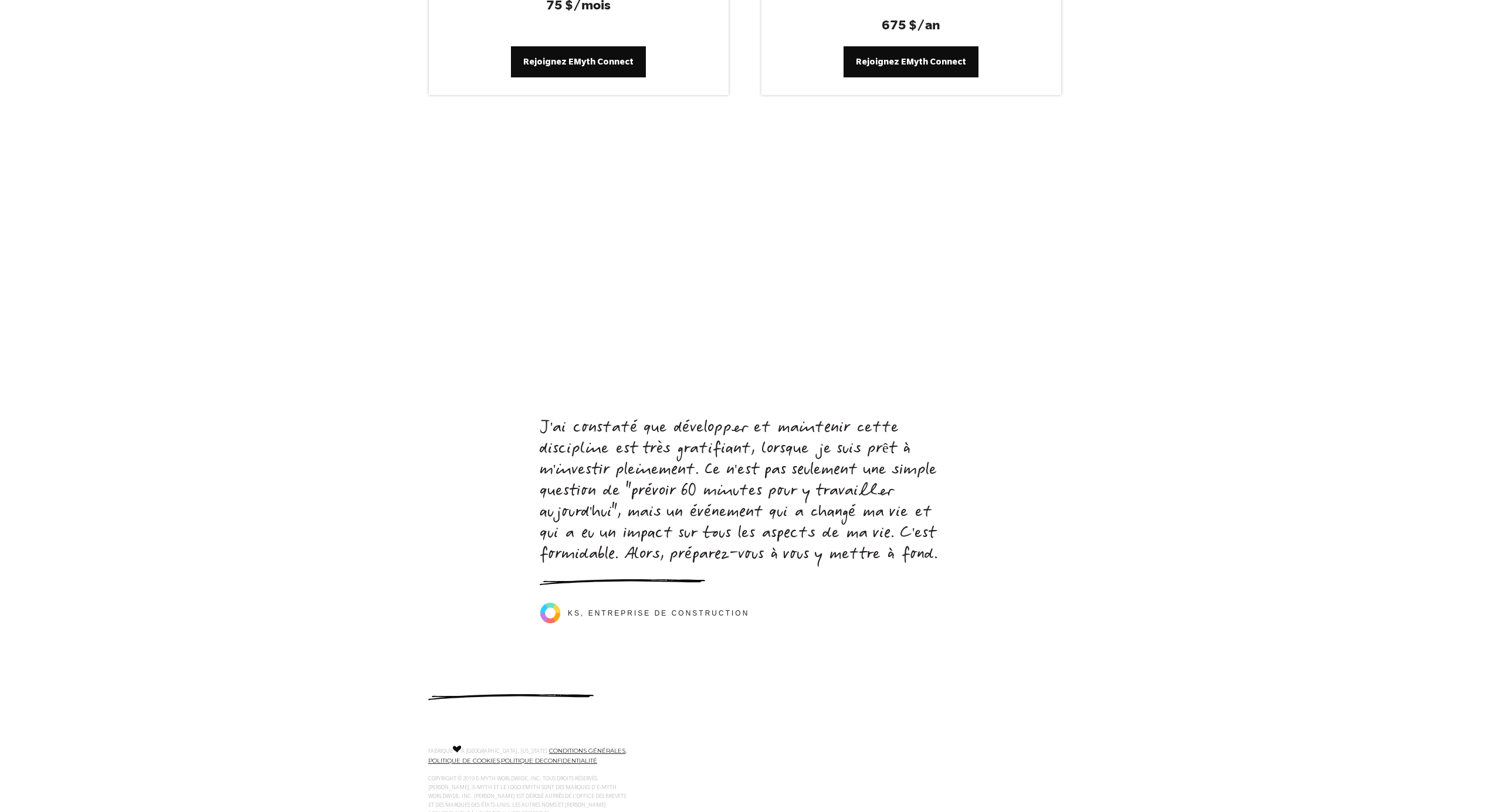
scroll to position [5279, 0]
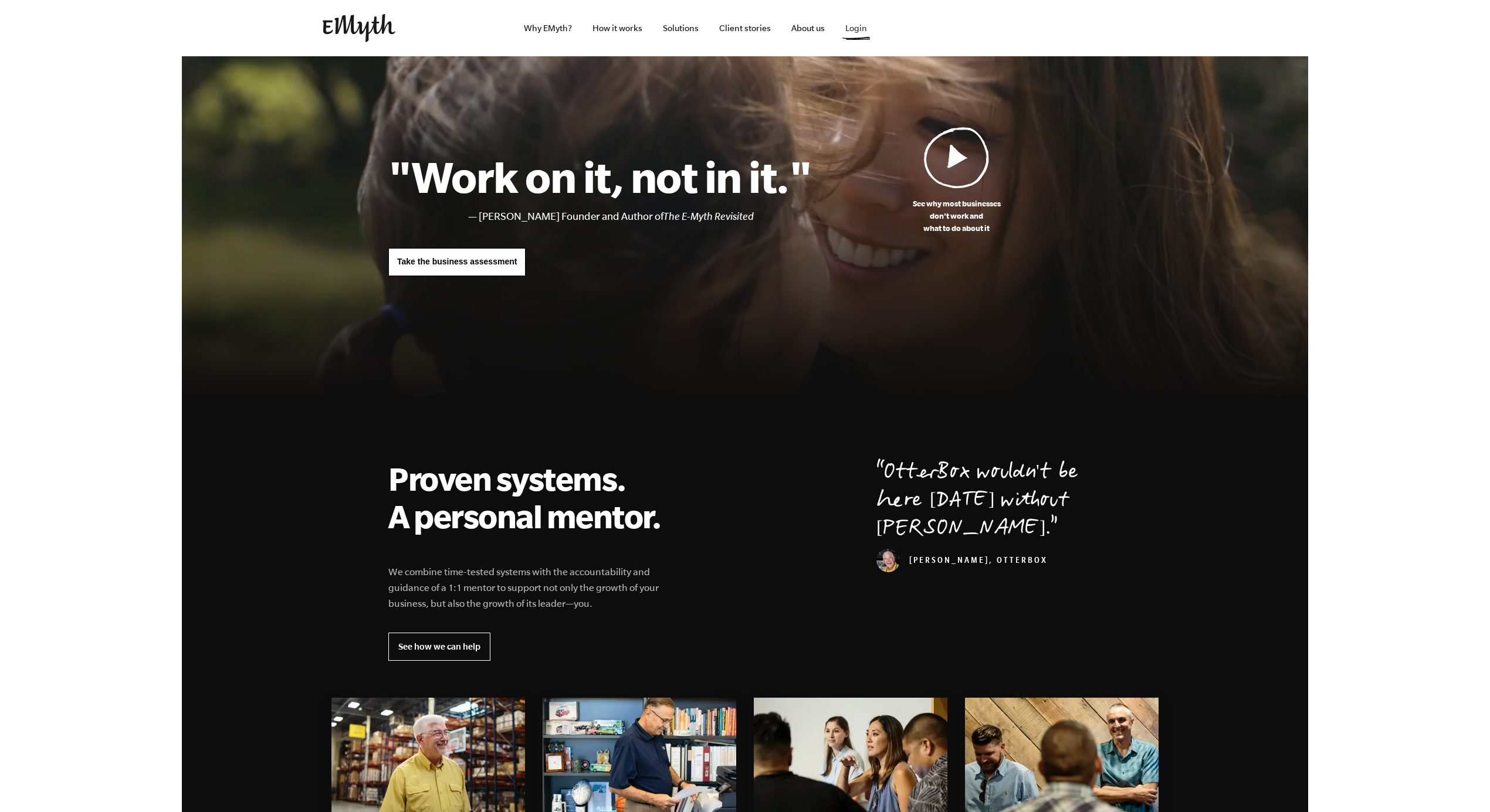
click at [854, 28] on link "Login" at bounding box center [856, 28] width 40 height 56
